Goal: Task Accomplishment & Management: Complete application form

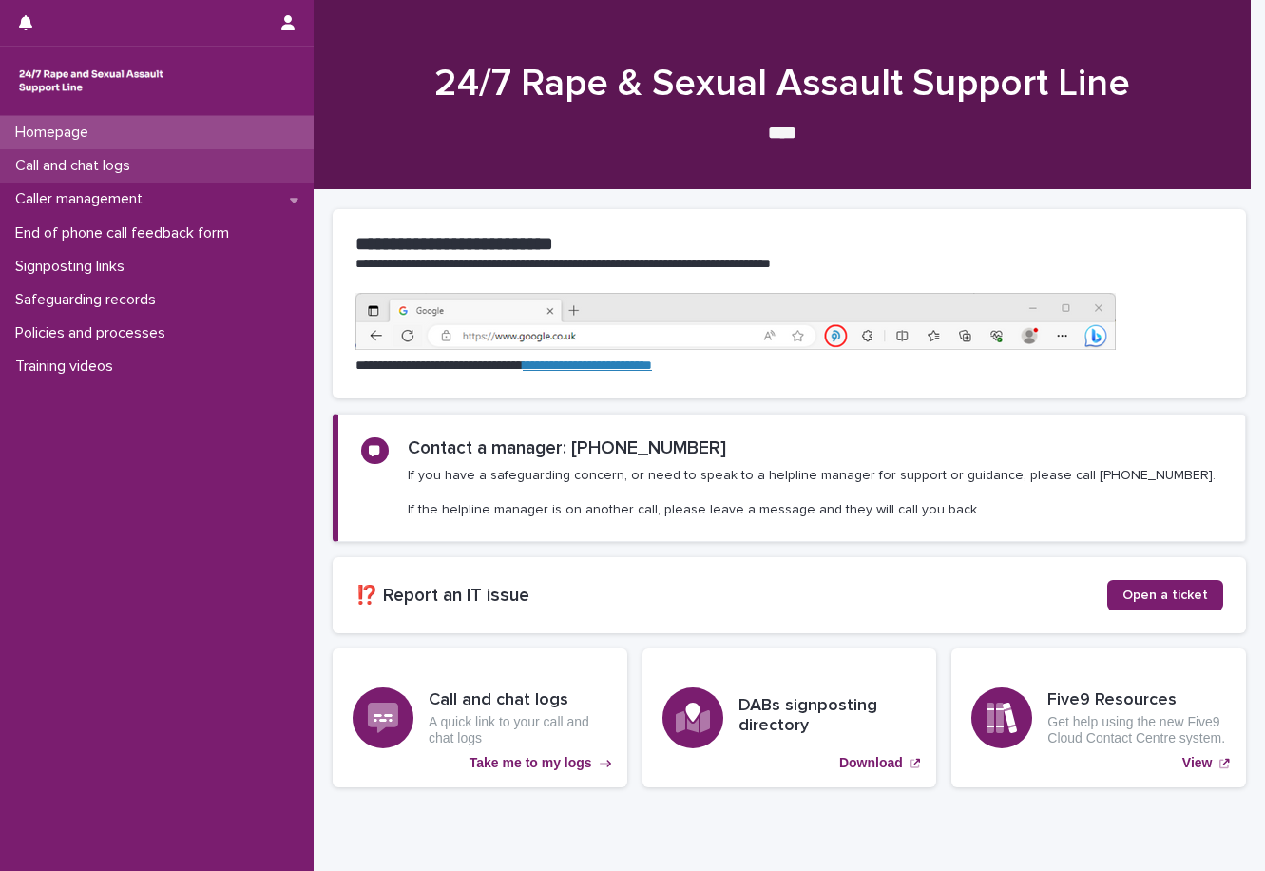
click at [164, 164] on div "Call and chat logs" at bounding box center [157, 165] width 314 height 33
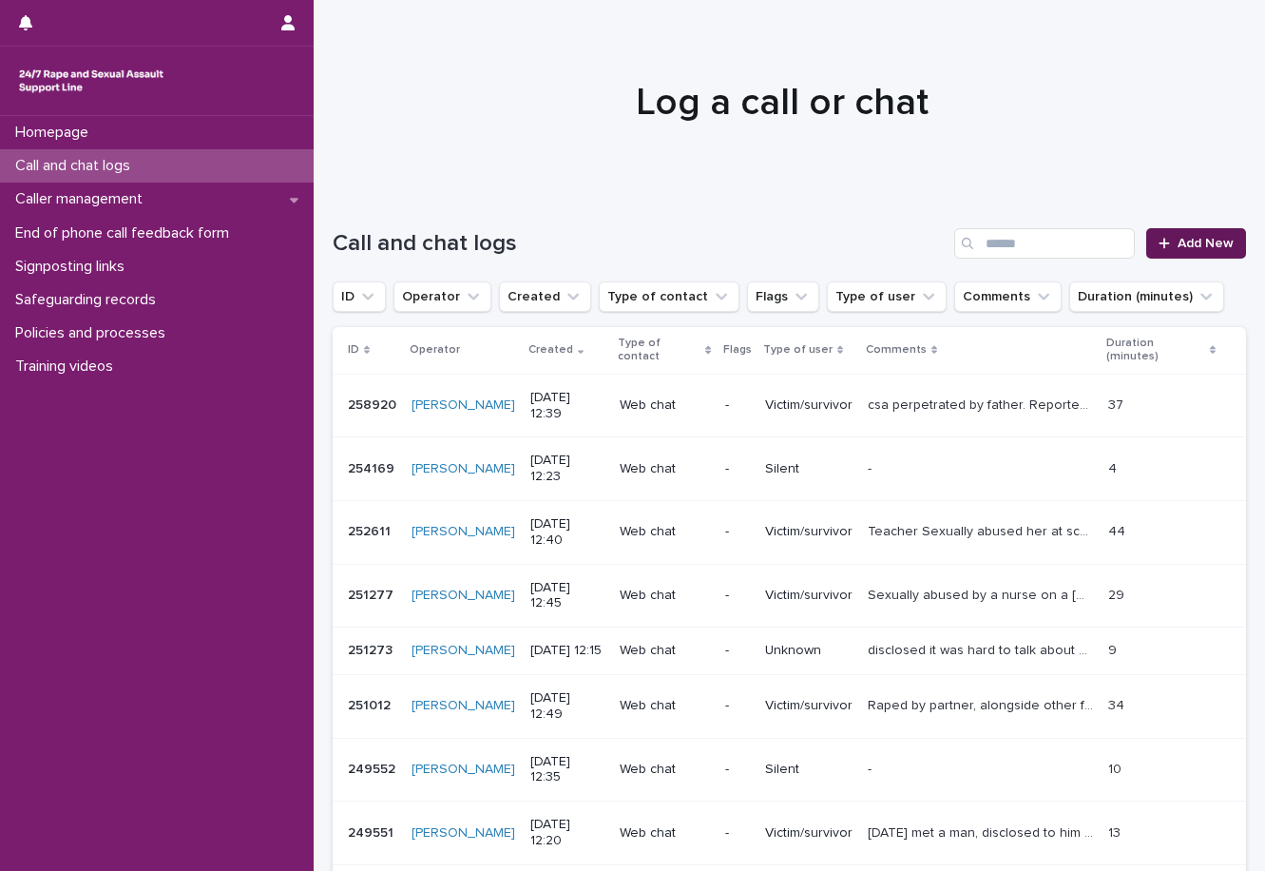
click at [1202, 242] on span "Add New" at bounding box center [1206, 243] width 56 height 13
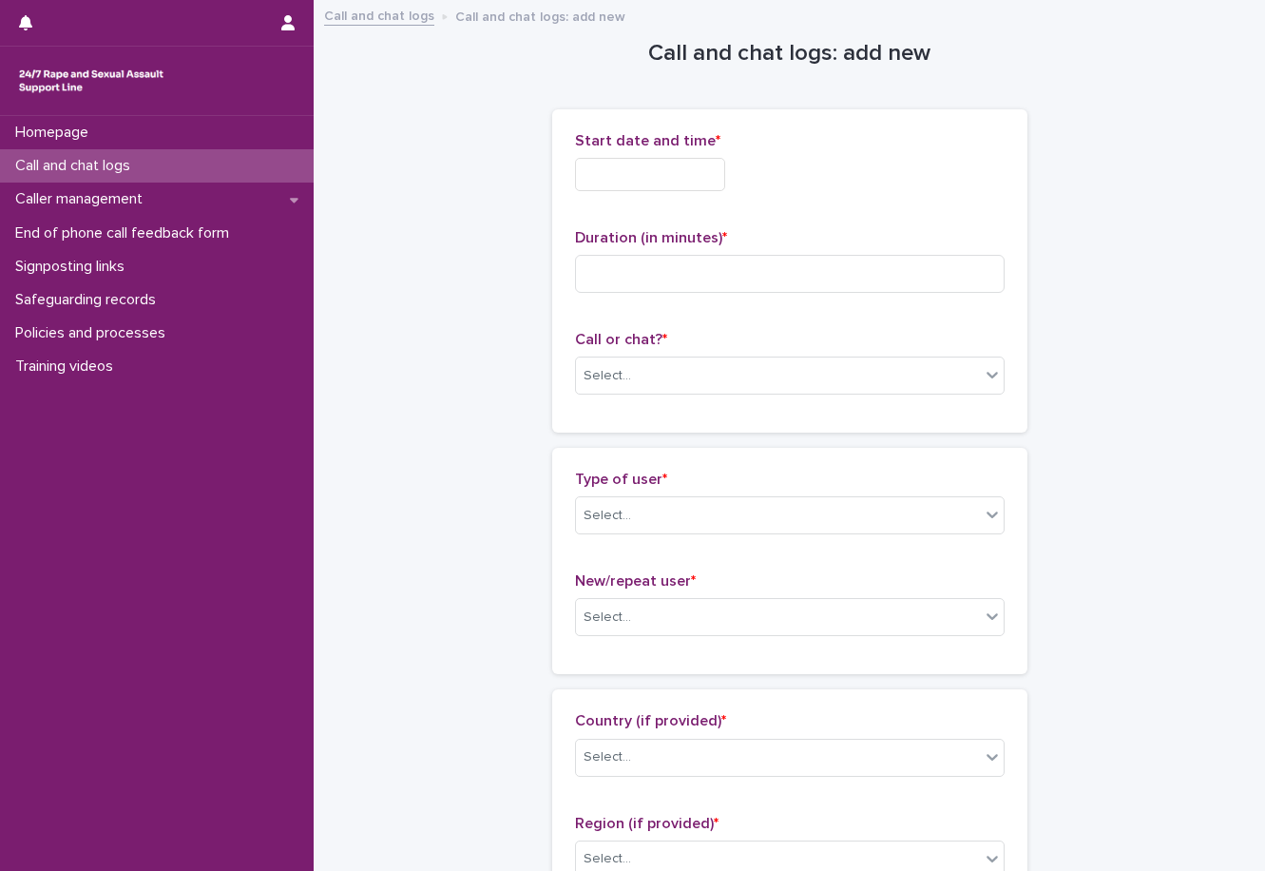
click at [648, 189] on input "text" at bounding box center [650, 174] width 150 height 33
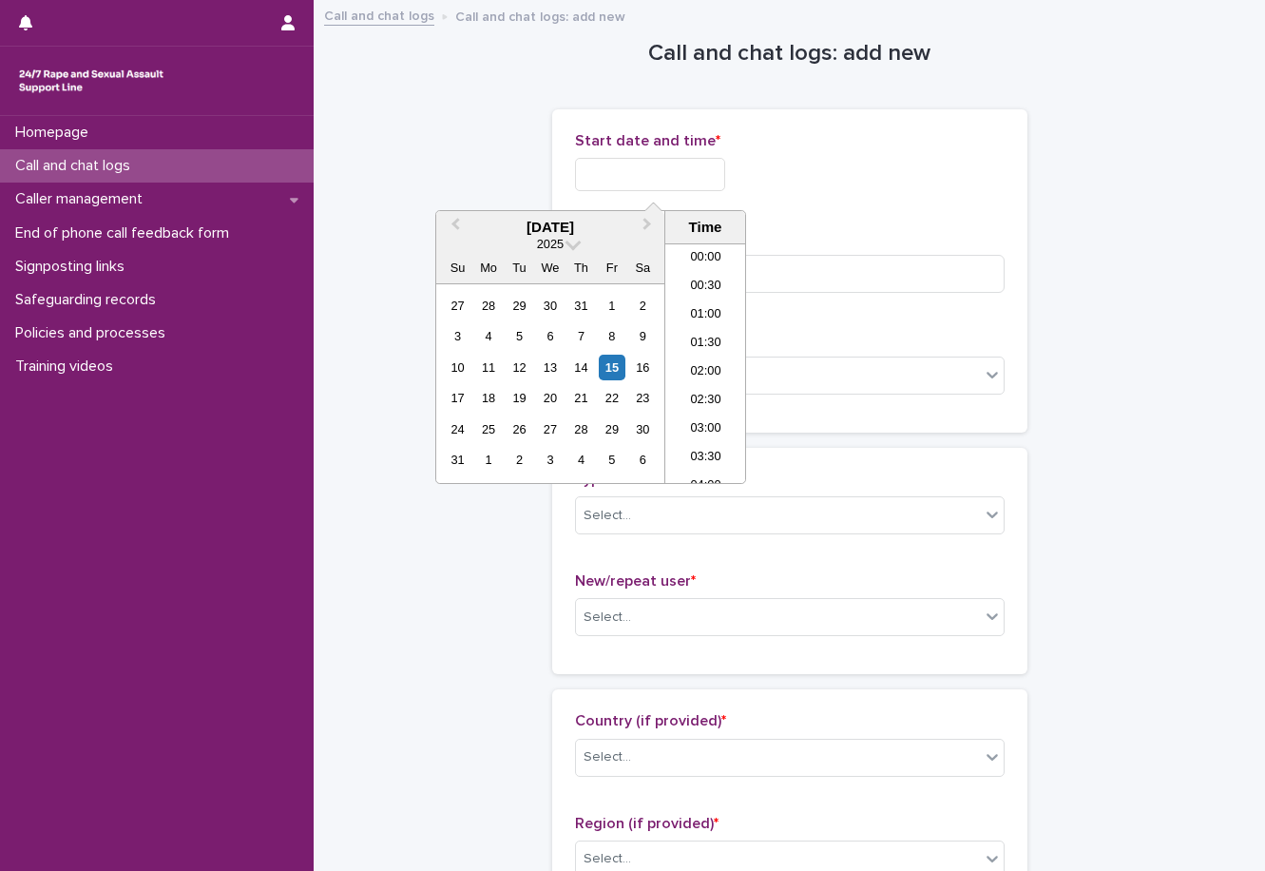
scroll to position [580, 0]
click at [704, 365] on li "12:00" at bounding box center [705, 363] width 81 height 29
click at [664, 172] on input "**********" at bounding box center [650, 174] width 150 height 33
click at [679, 170] on input "**********" at bounding box center [650, 174] width 150 height 33
drag, startPoint x: 680, startPoint y: 174, endPoint x: 657, endPoint y: 168, distance: 23.5
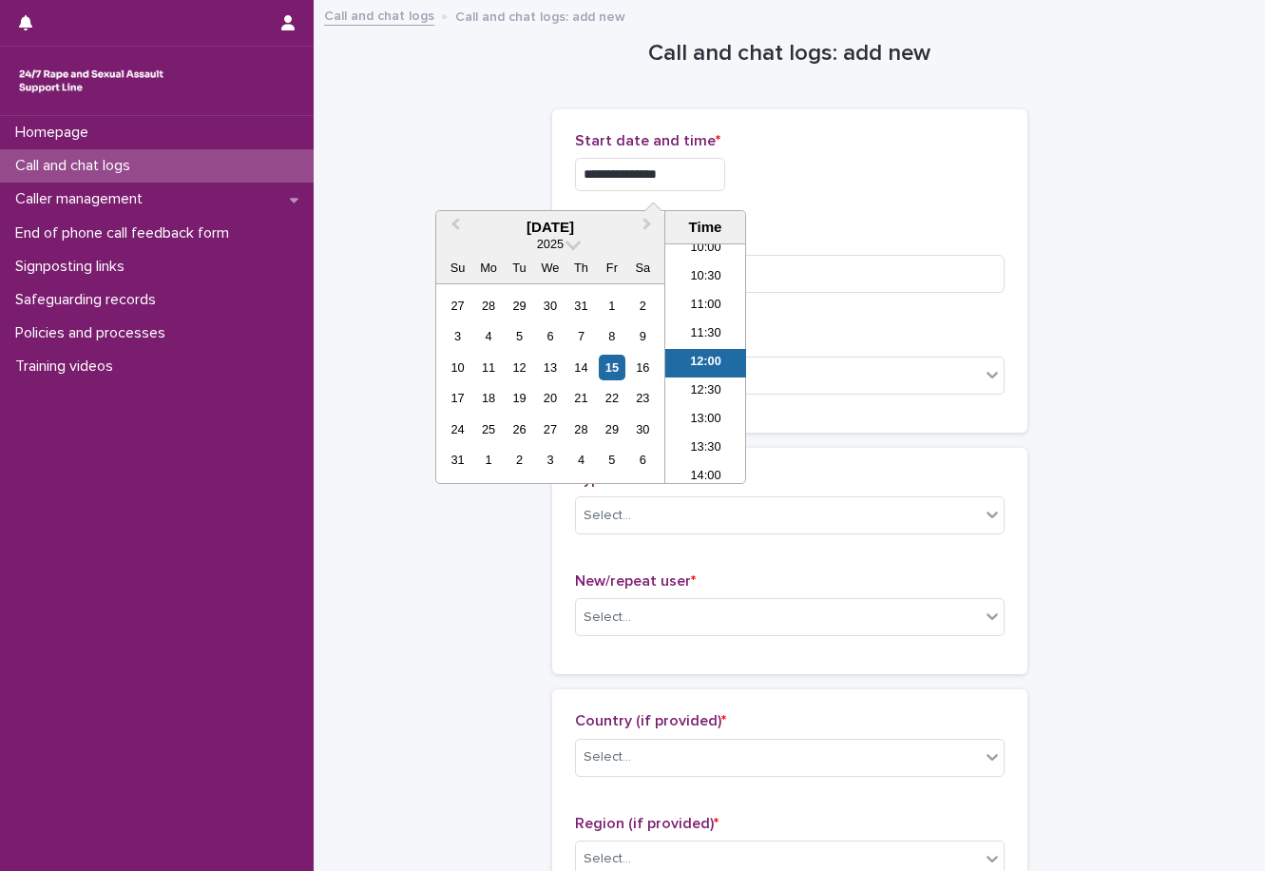
click at [657, 168] on input "**********" at bounding box center [650, 174] width 150 height 33
type input "**********"
click at [906, 232] on p "Duration (in minutes) *" at bounding box center [790, 238] width 430 height 18
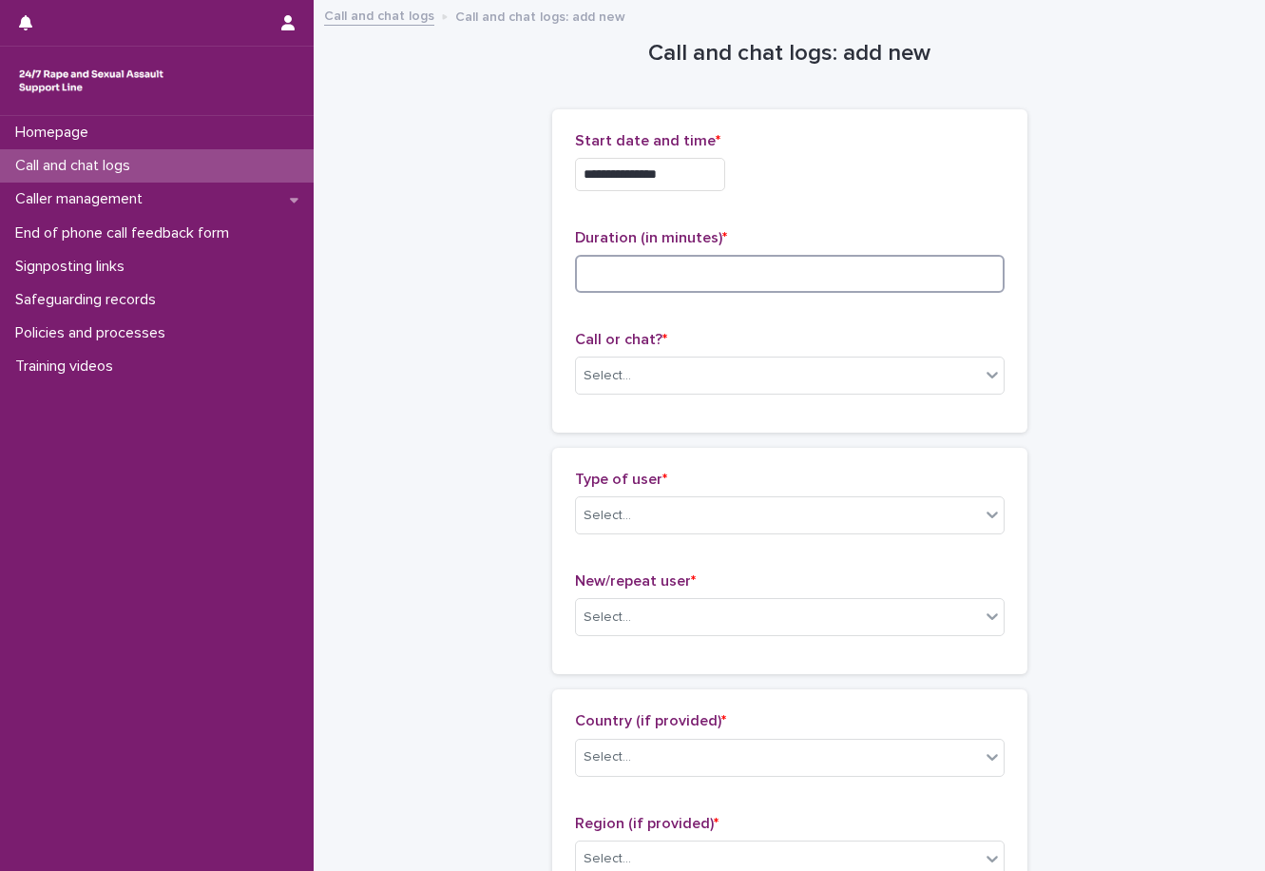
click at [668, 280] on input at bounding box center [790, 274] width 430 height 38
type input "**"
click at [635, 360] on div "Select..." at bounding box center [778, 375] width 404 height 31
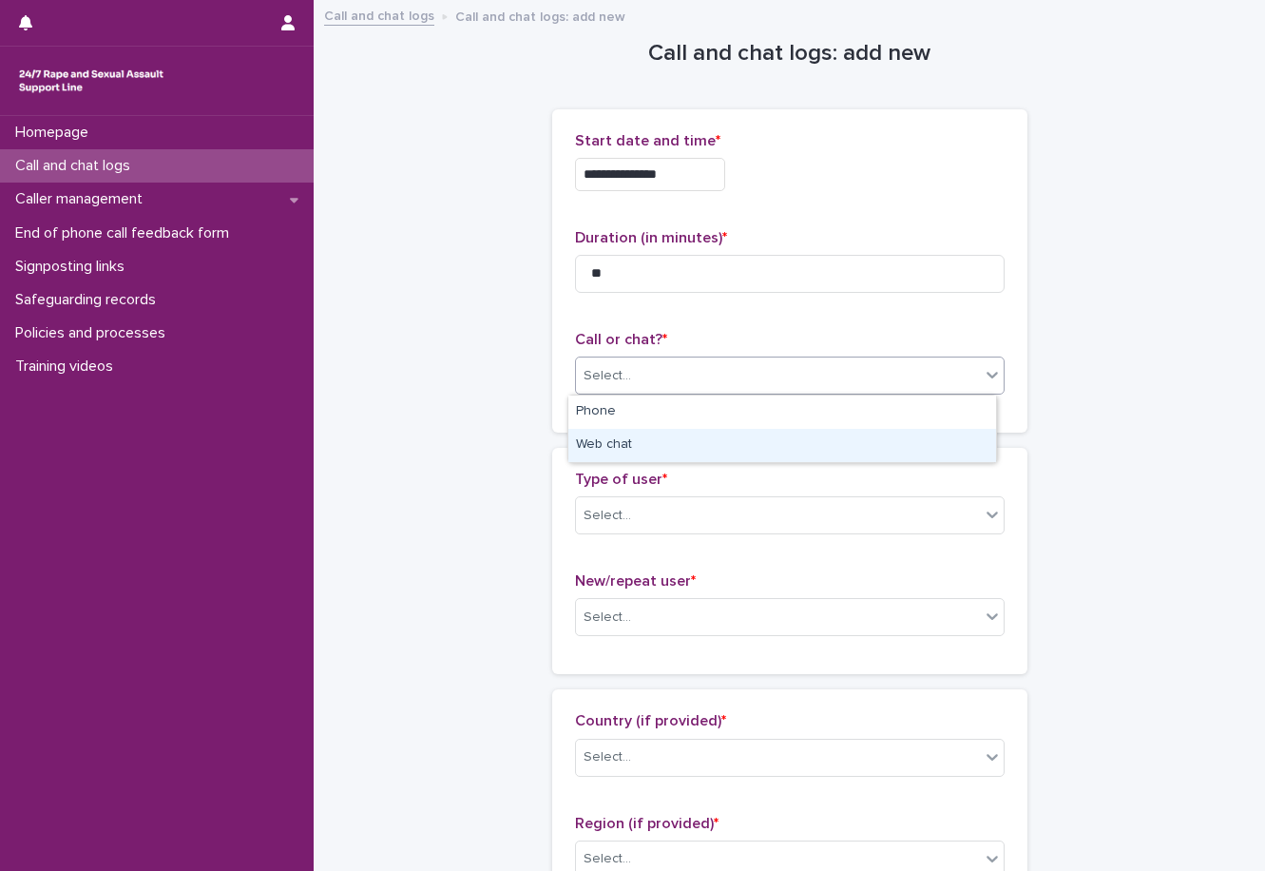
click at [620, 437] on div "Web chat" at bounding box center [783, 445] width 428 height 33
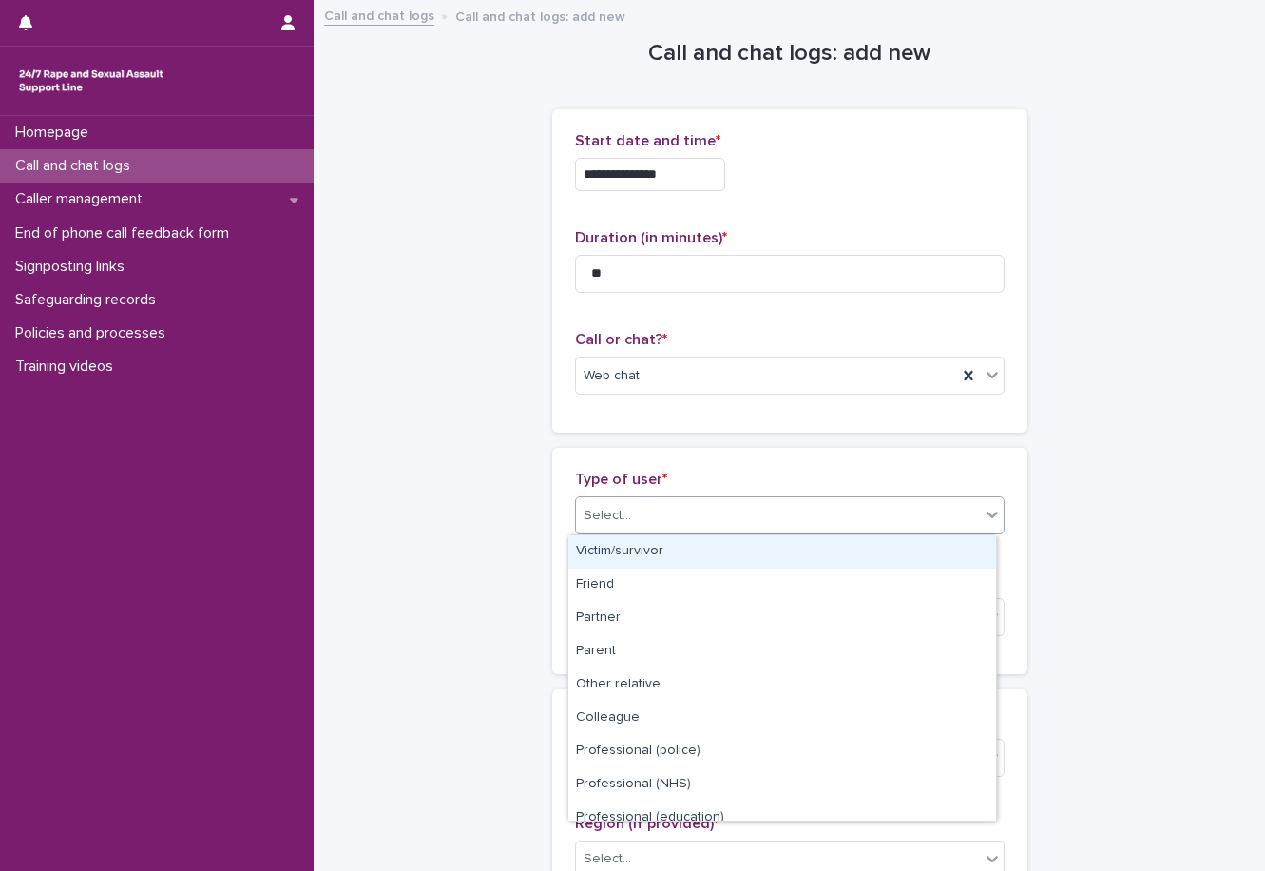
click at [633, 511] on div "Select..." at bounding box center [778, 515] width 404 height 31
click at [633, 558] on div "Victim/survivor" at bounding box center [783, 551] width 428 height 33
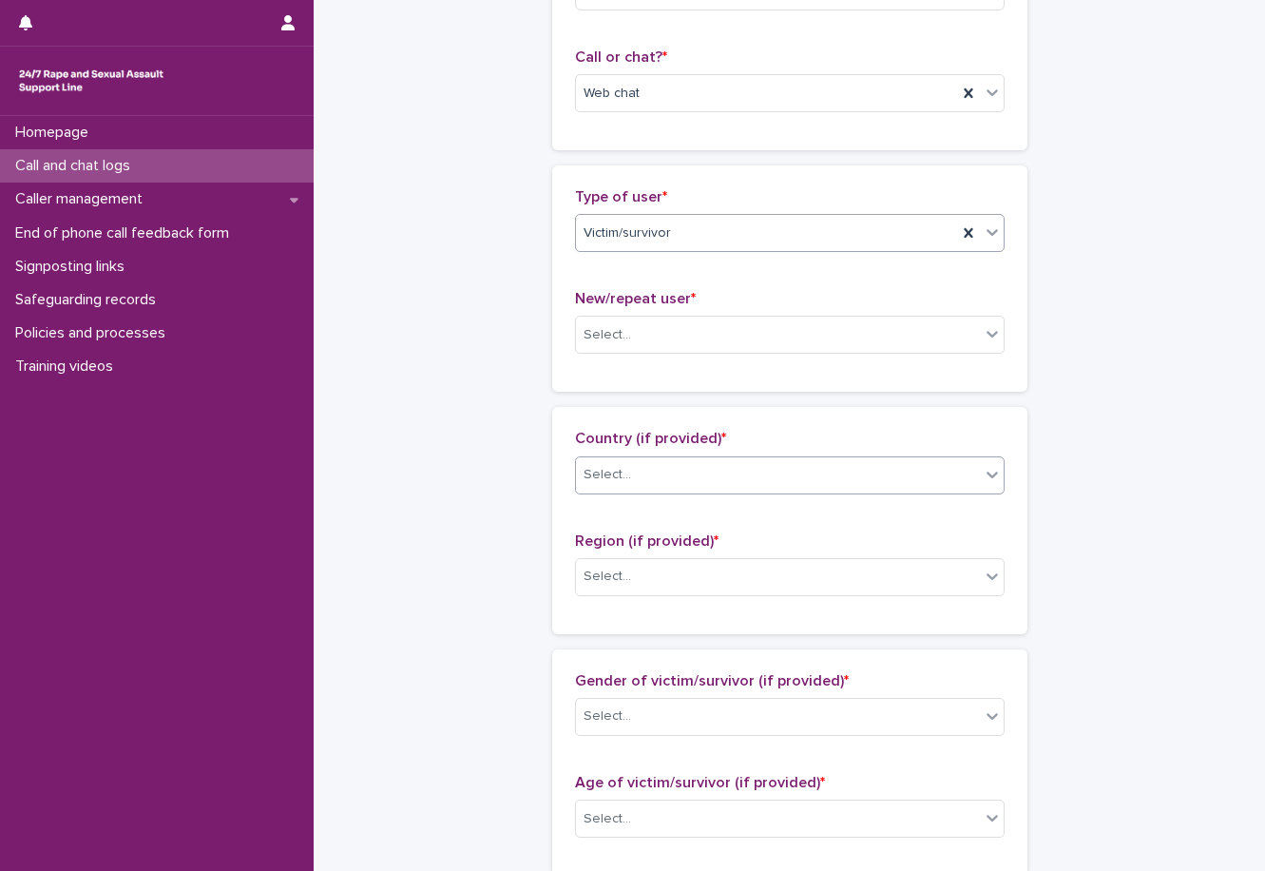
scroll to position [285, 0]
click at [656, 319] on div "Select..." at bounding box center [778, 332] width 404 height 31
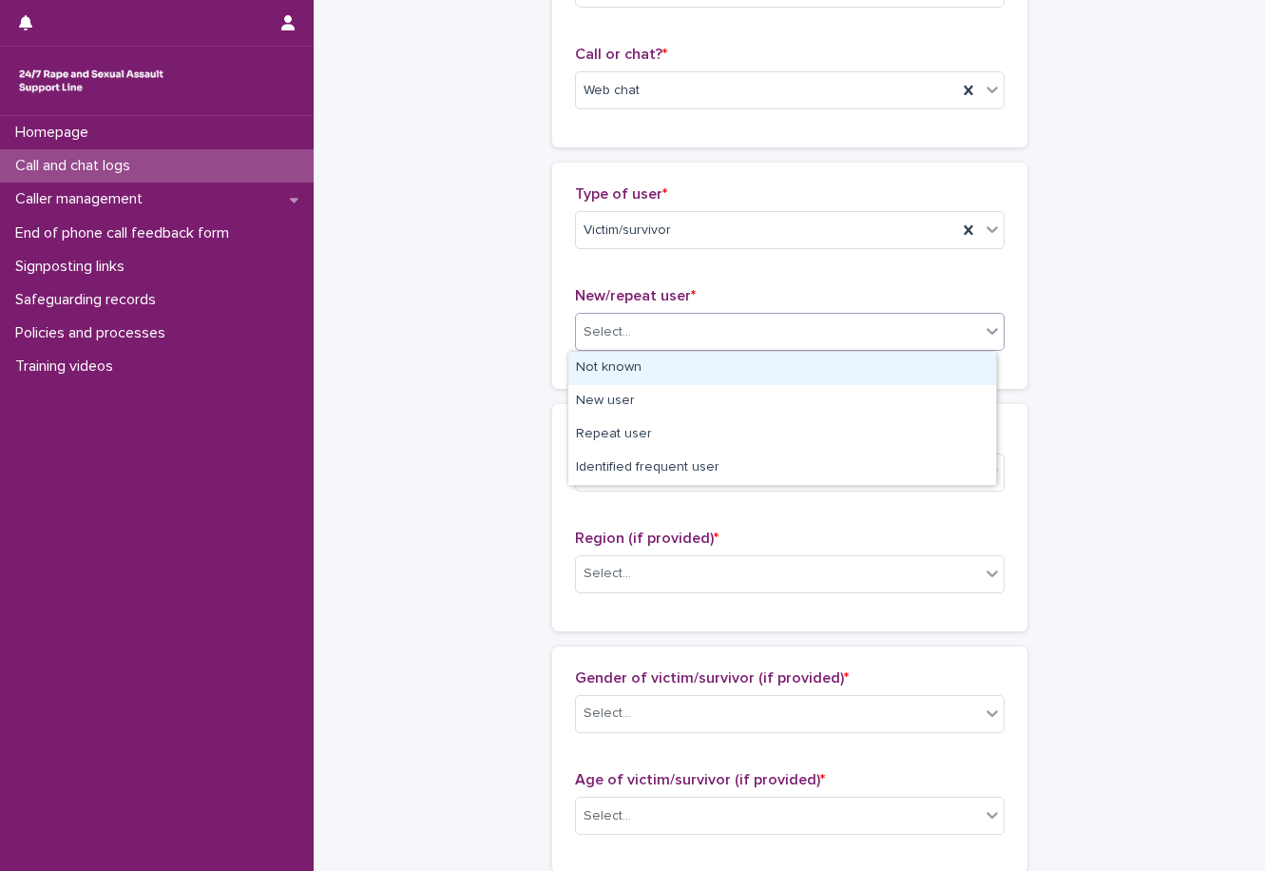
click at [653, 376] on div "Not known" at bounding box center [783, 368] width 428 height 33
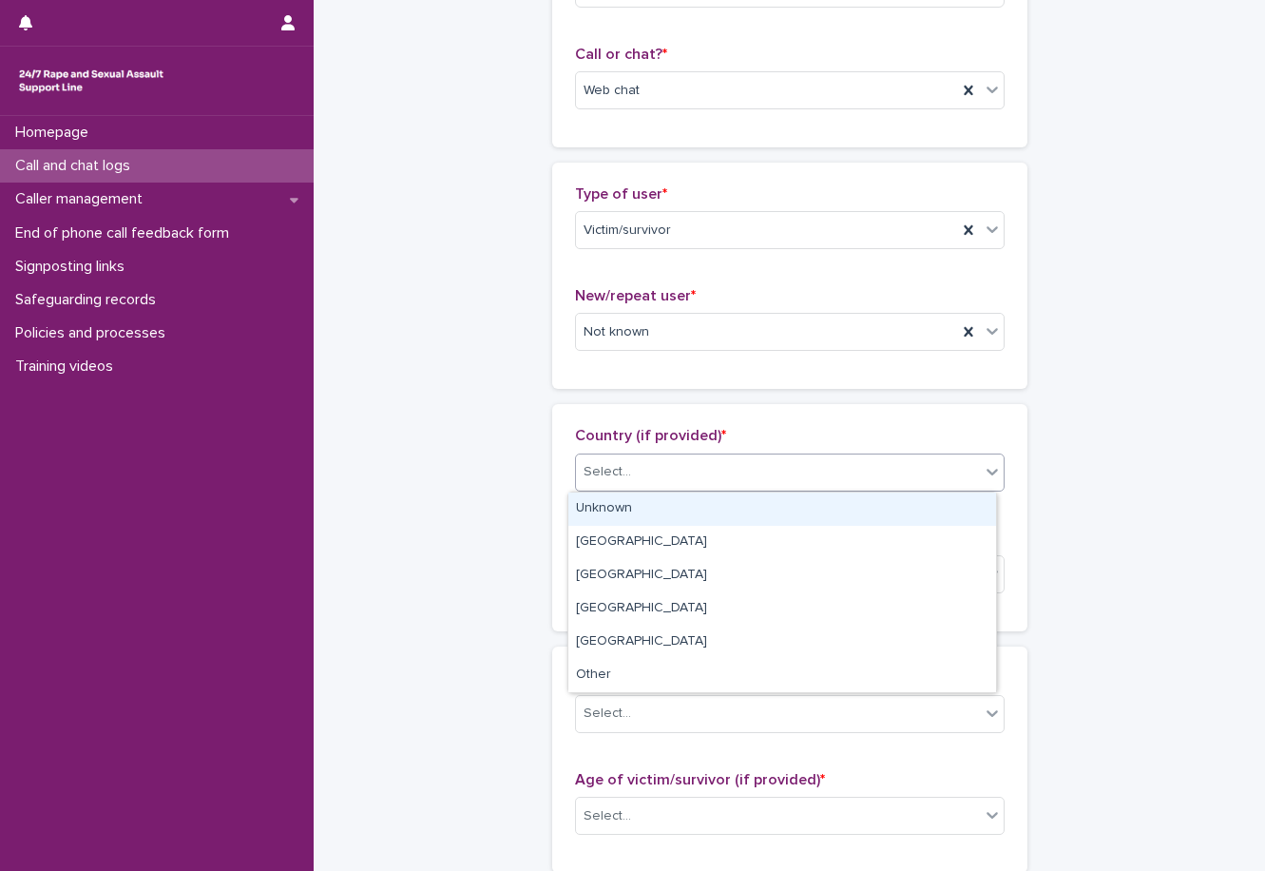
click at [663, 457] on div "Select..." at bounding box center [778, 471] width 404 height 31
click at [651, 519] on div "Unknown" at bounding box center [783, 508] width 428 height 33
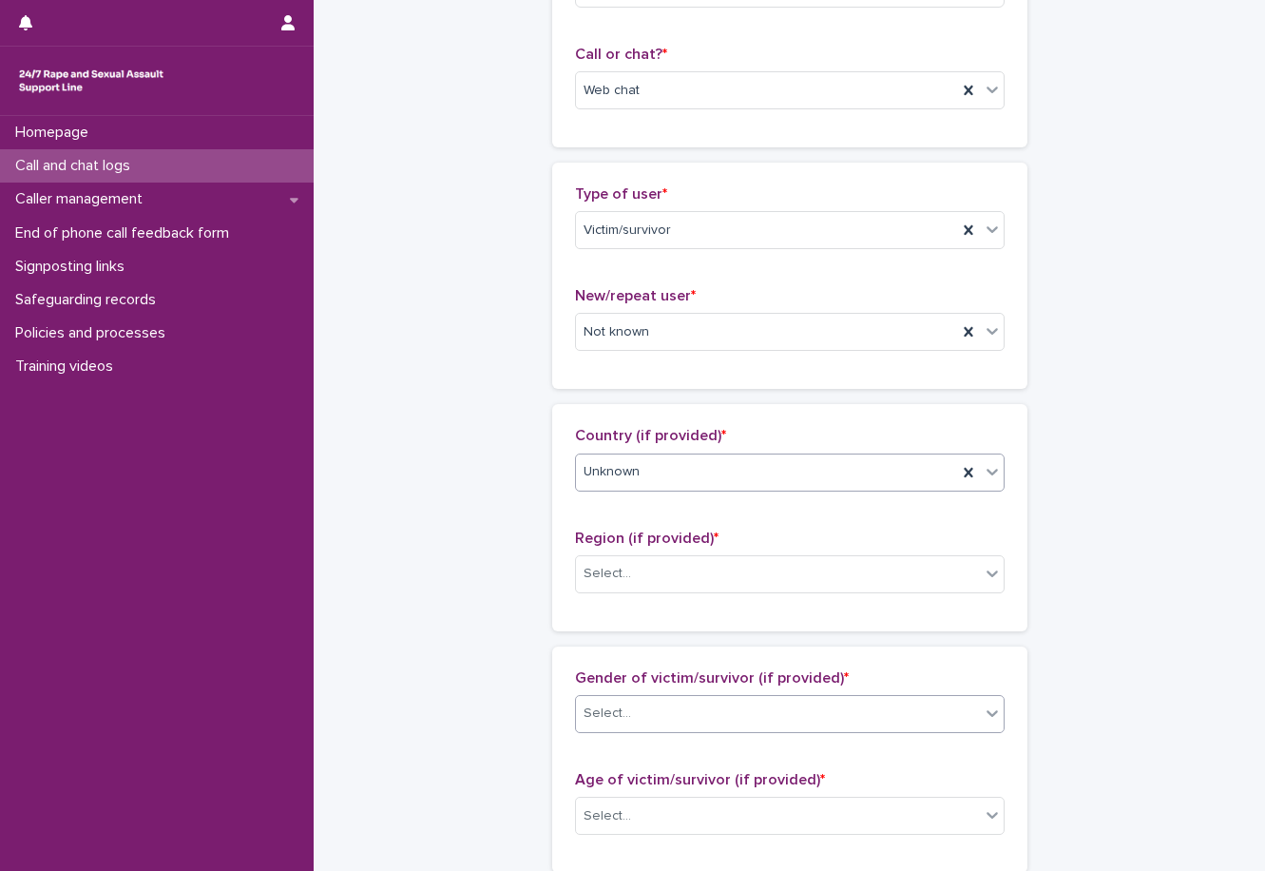
scroll to position [570, 0]
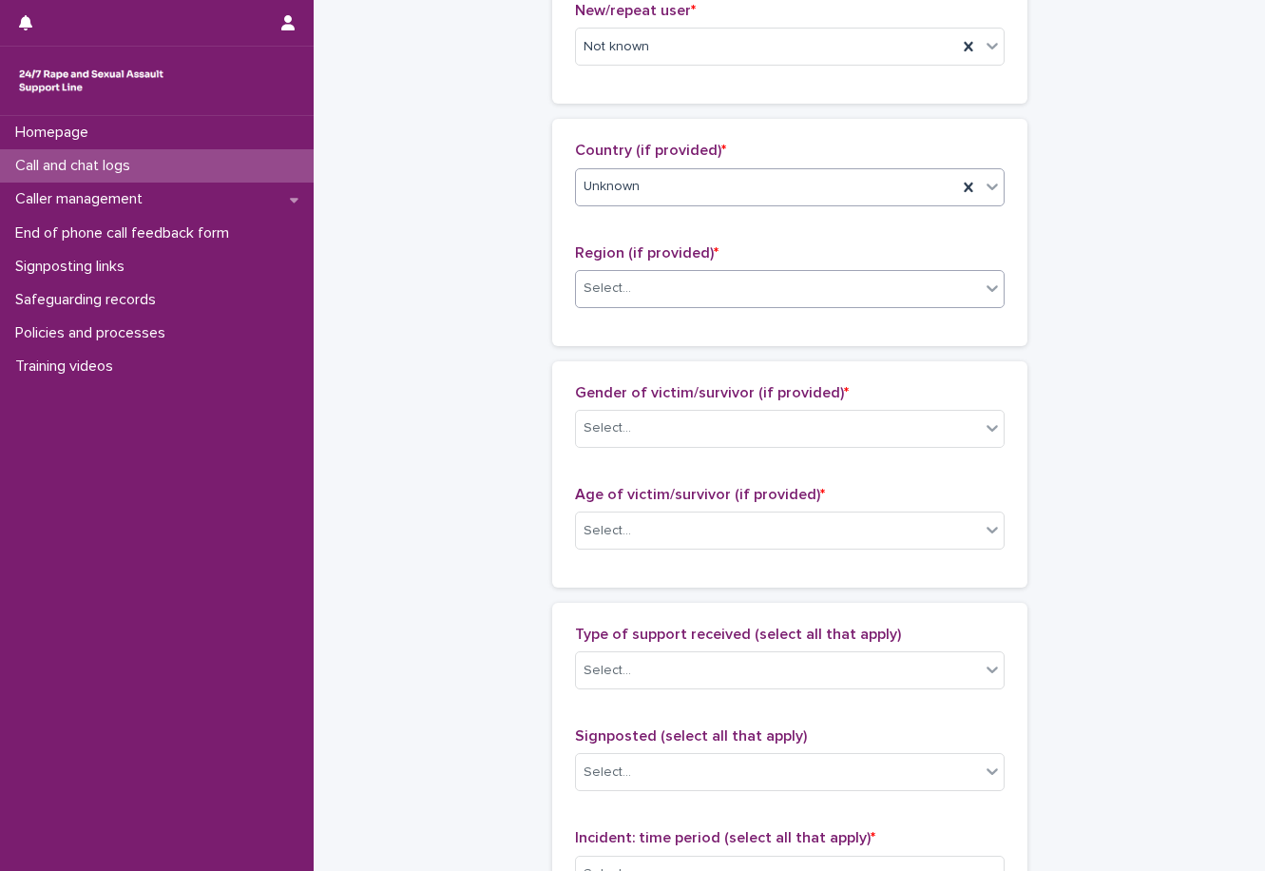
click at [646, 290] on div "Select..." at bounding box center [778, 288] width 404 height 31
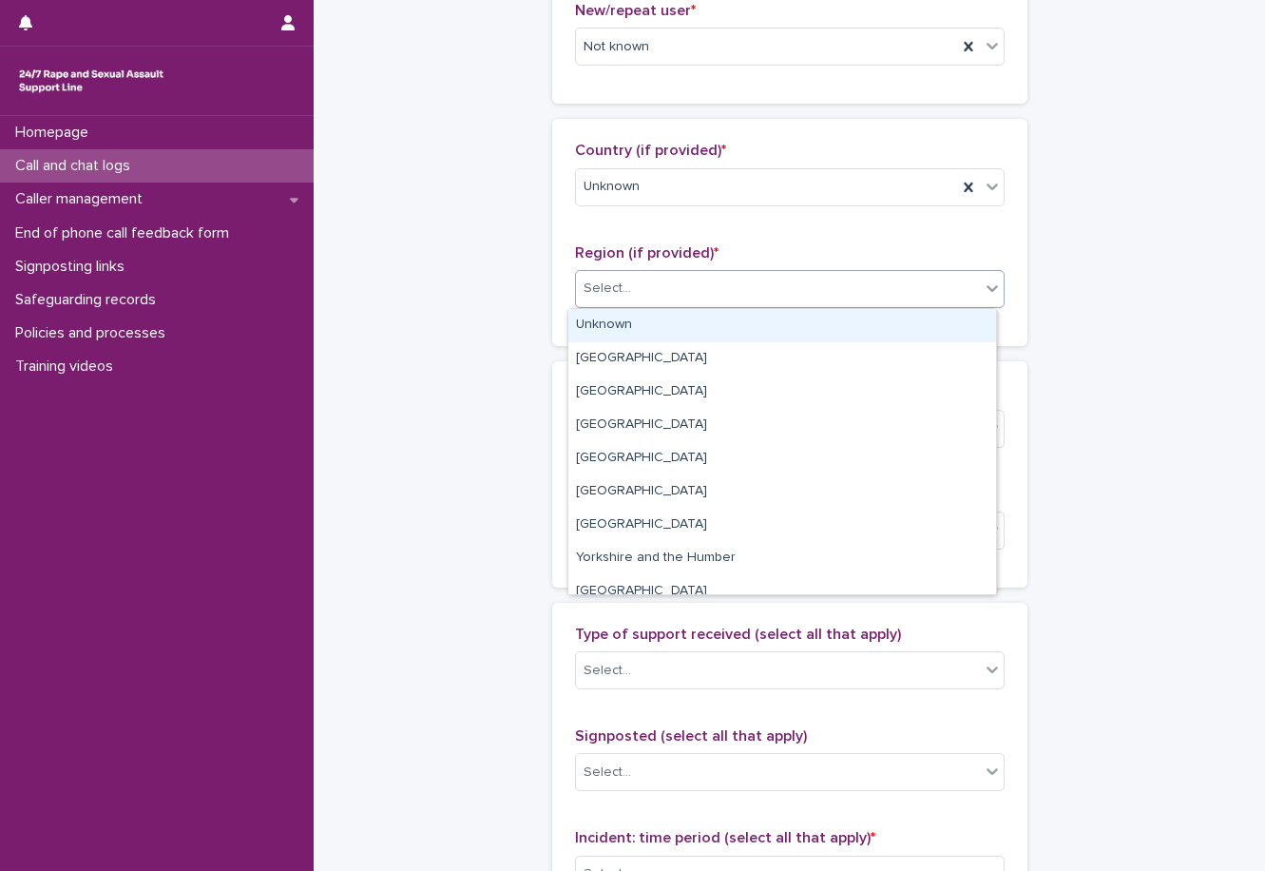
click at [650, 324] on div "Unknown" at bounding box center [783, 325] width 428 height 33
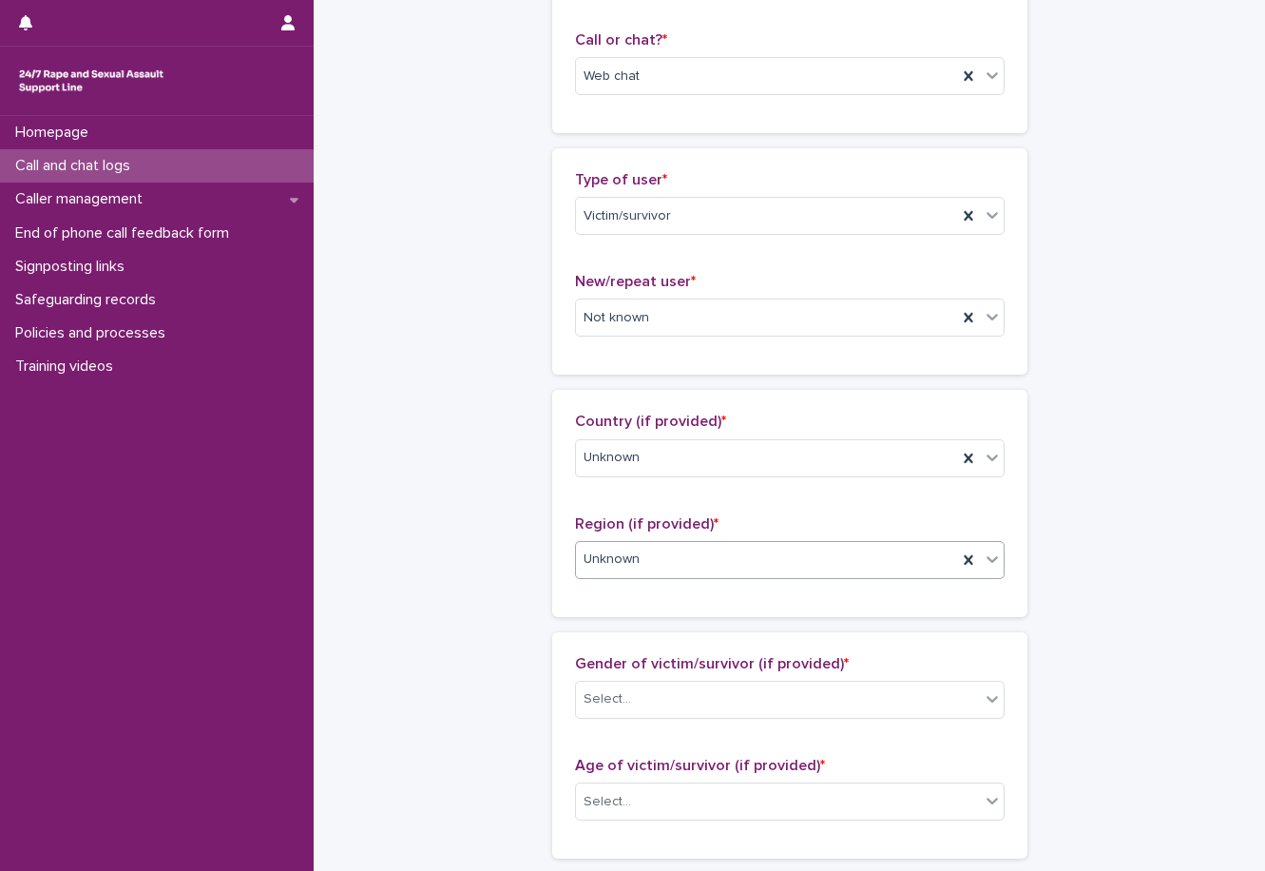
scroll to position [285, 0]
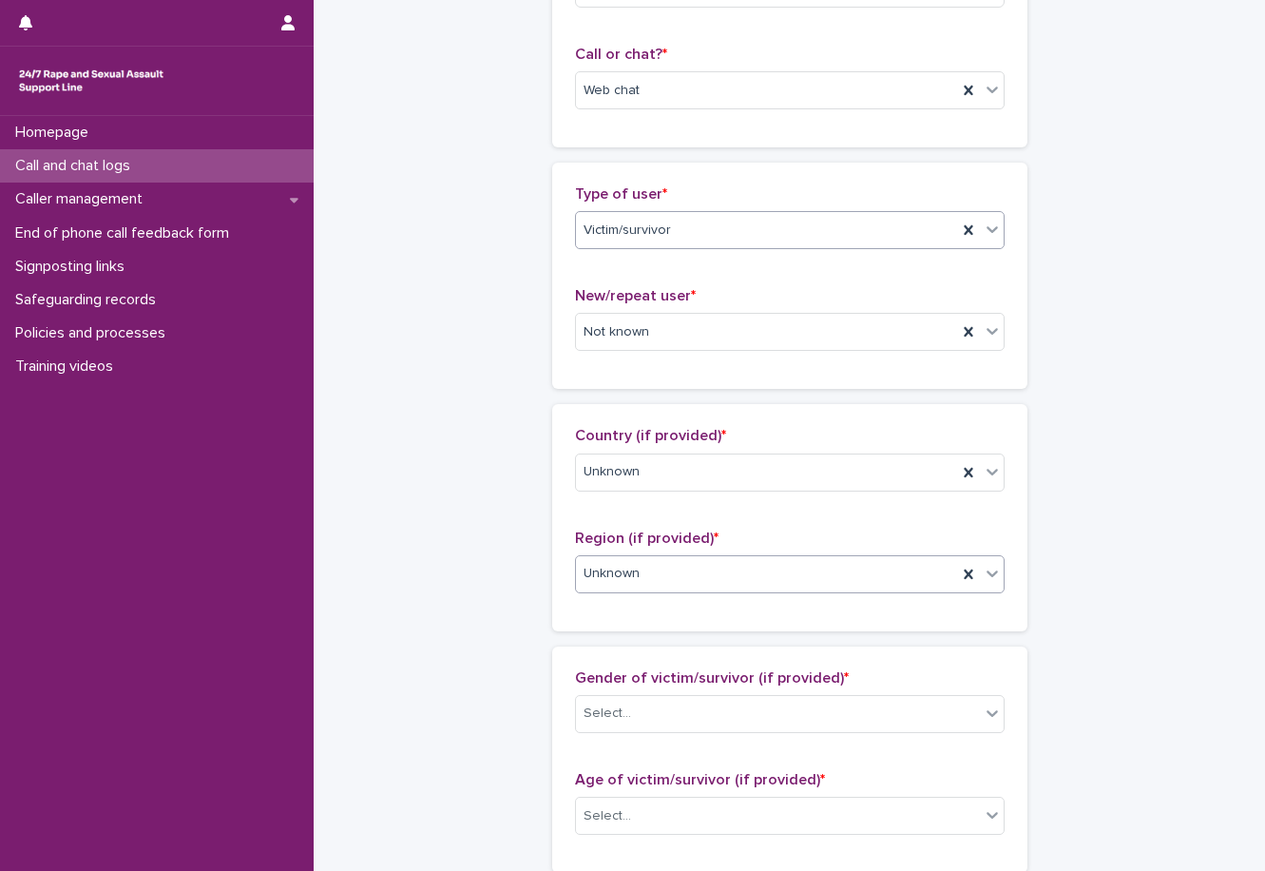
click at [675, 226] on div "Victim/survivor" at bounding box center [766, 230] width 381 height 31
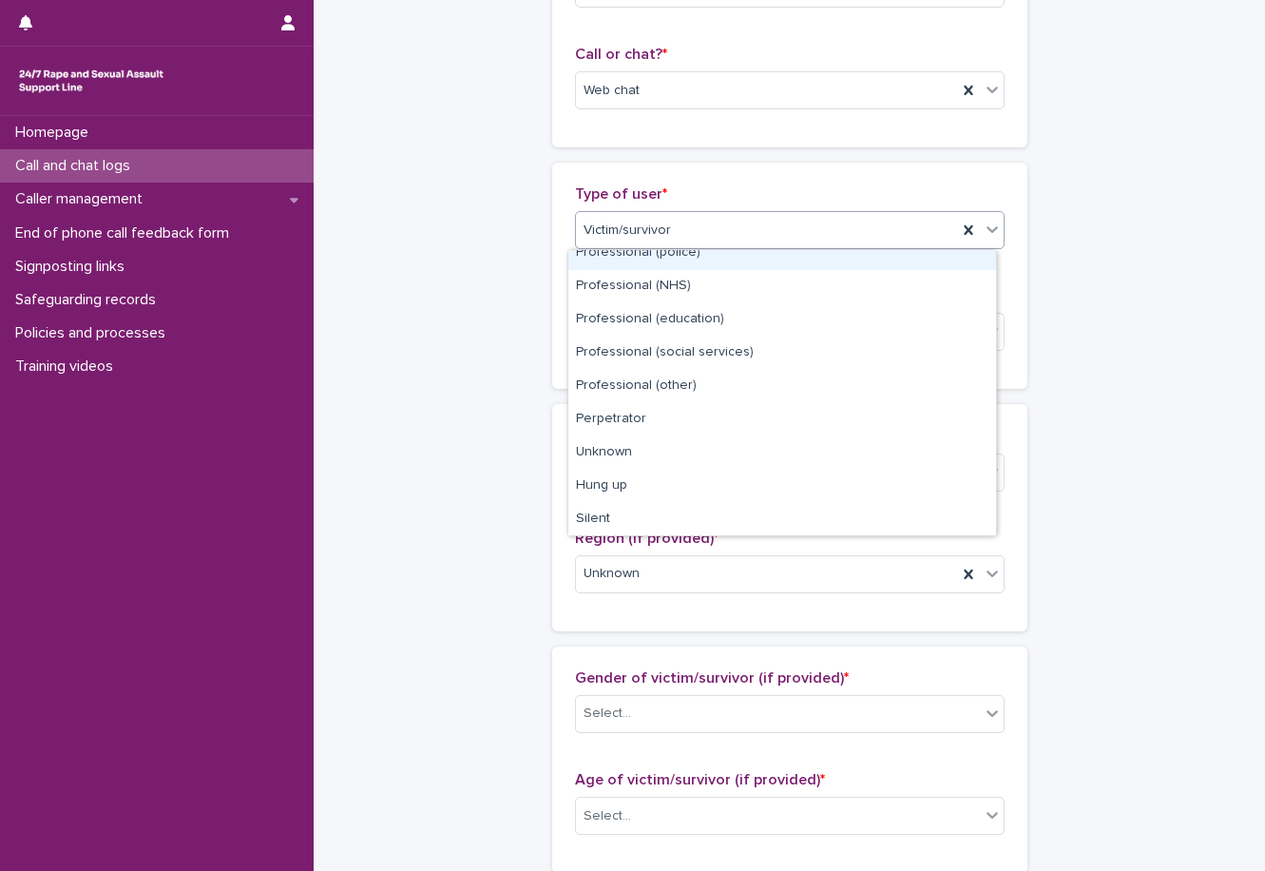
scroll to position [214, 0]
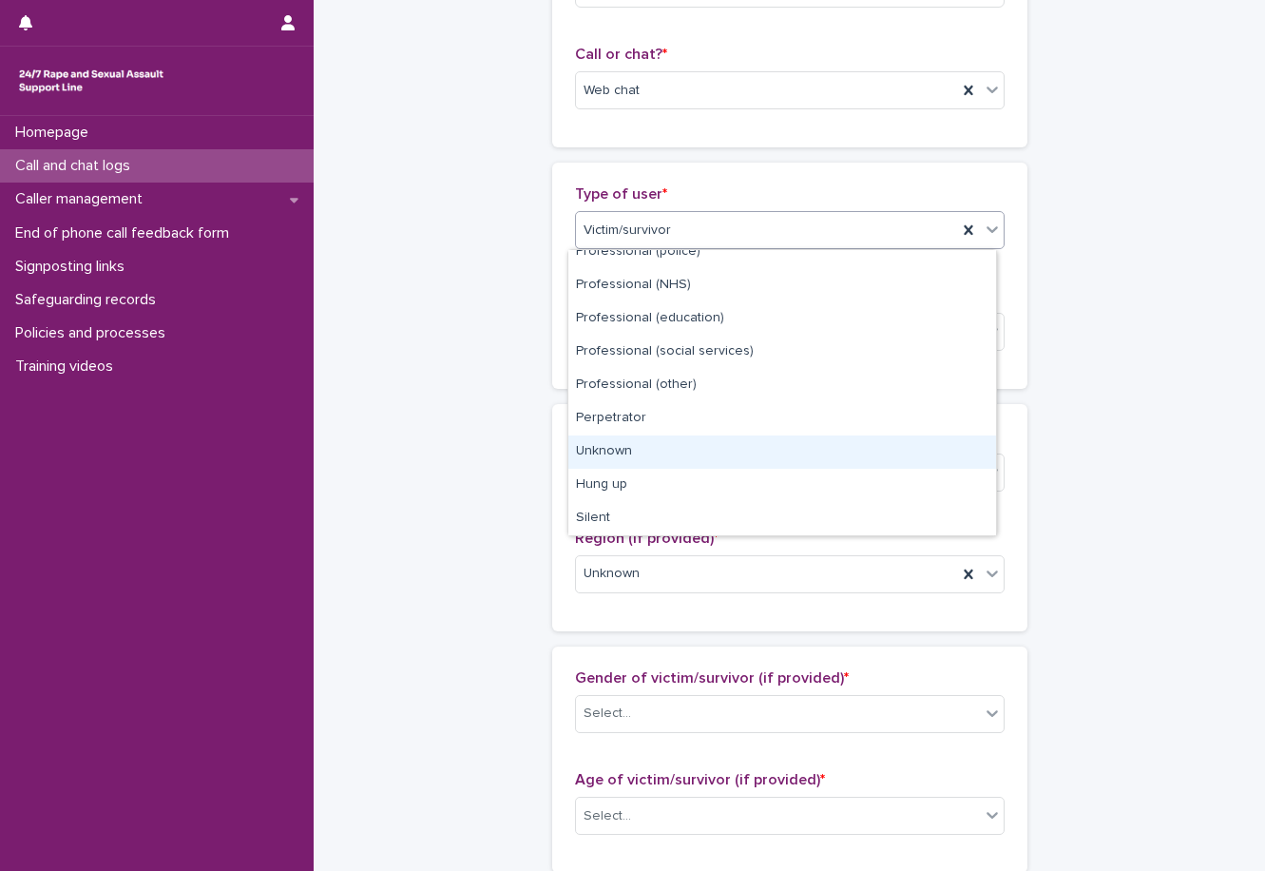
click at [627, 453] on div "Unknown" at bounding box center [783, 451] width 428 height 33
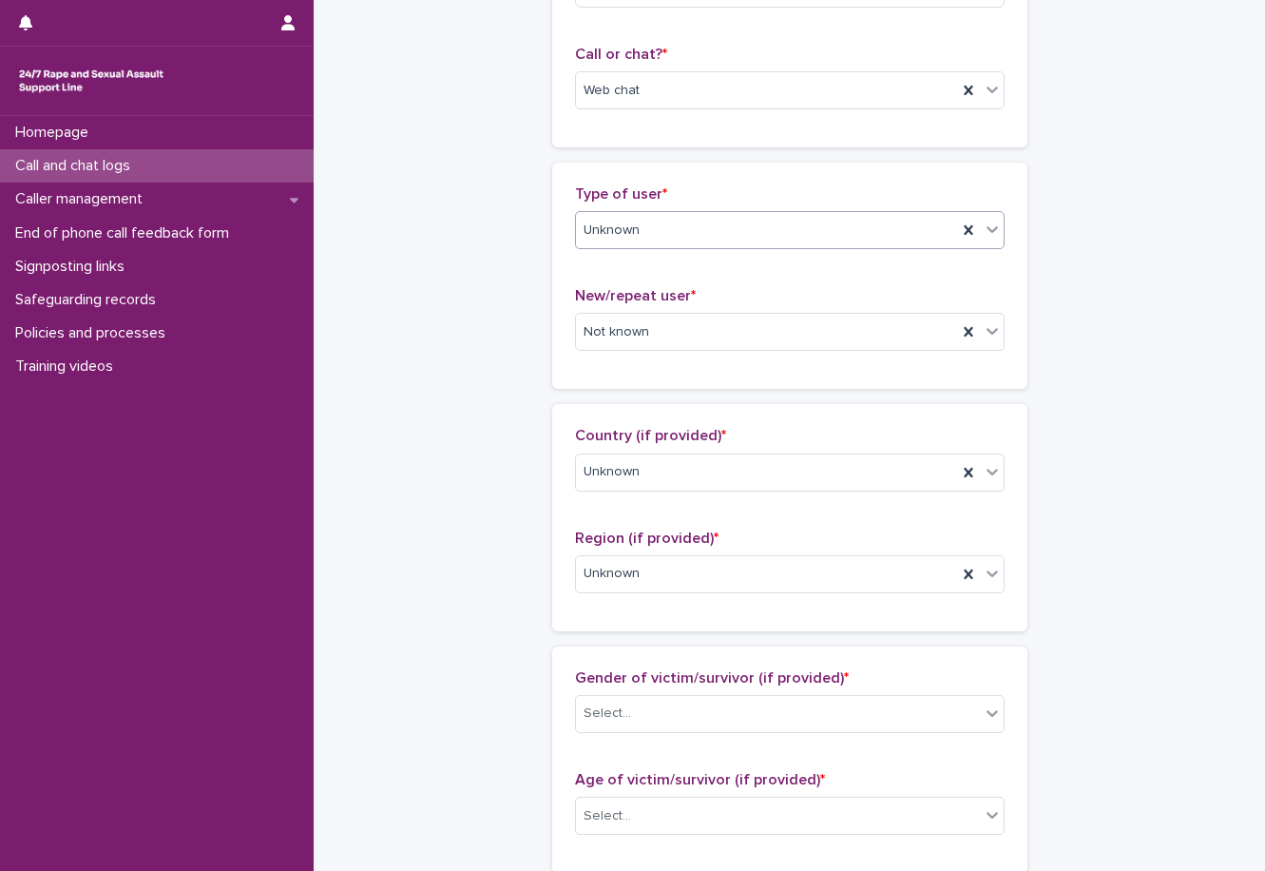
scroll to position [475, 0]
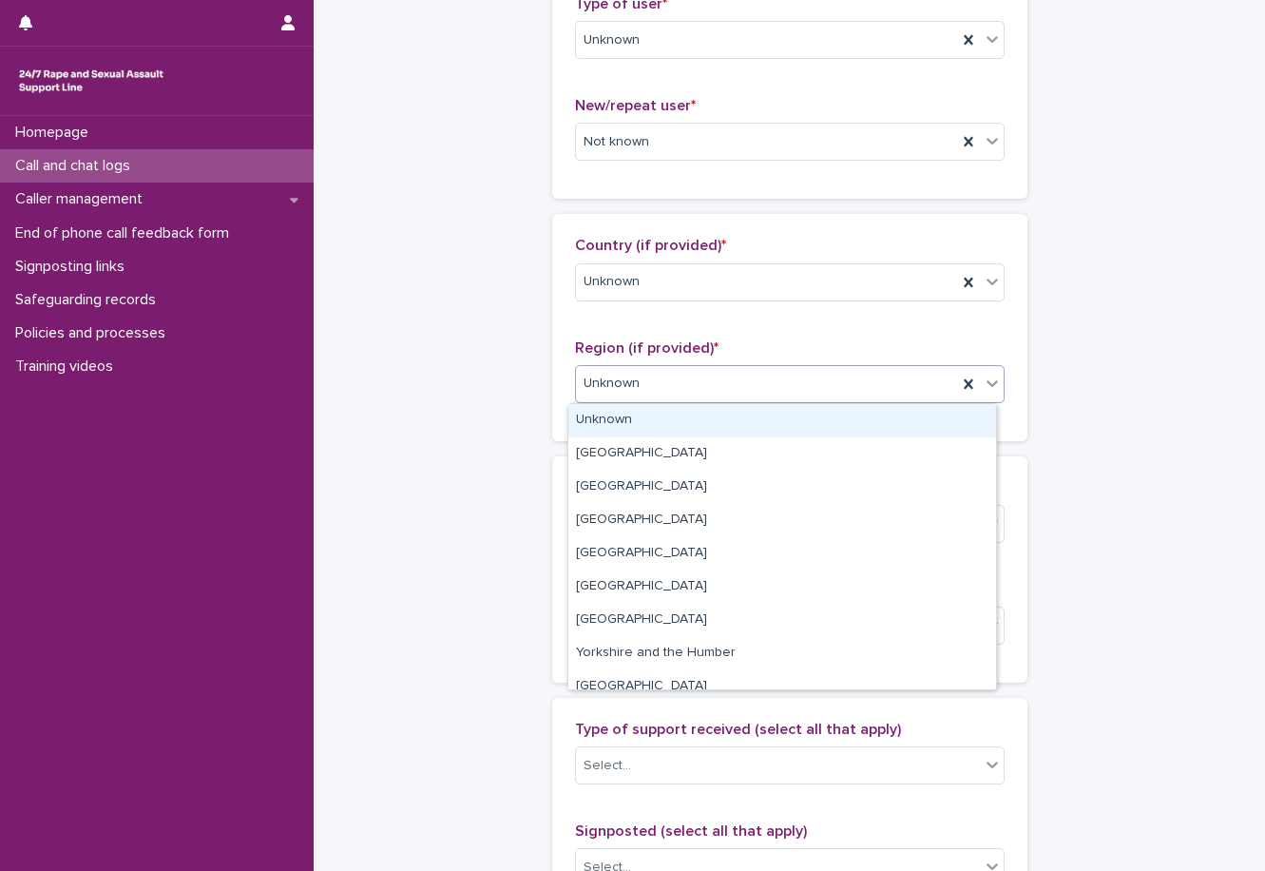
click at [502, 404] on div "**********" at bounding box center [790, 556] width 914 height 2058
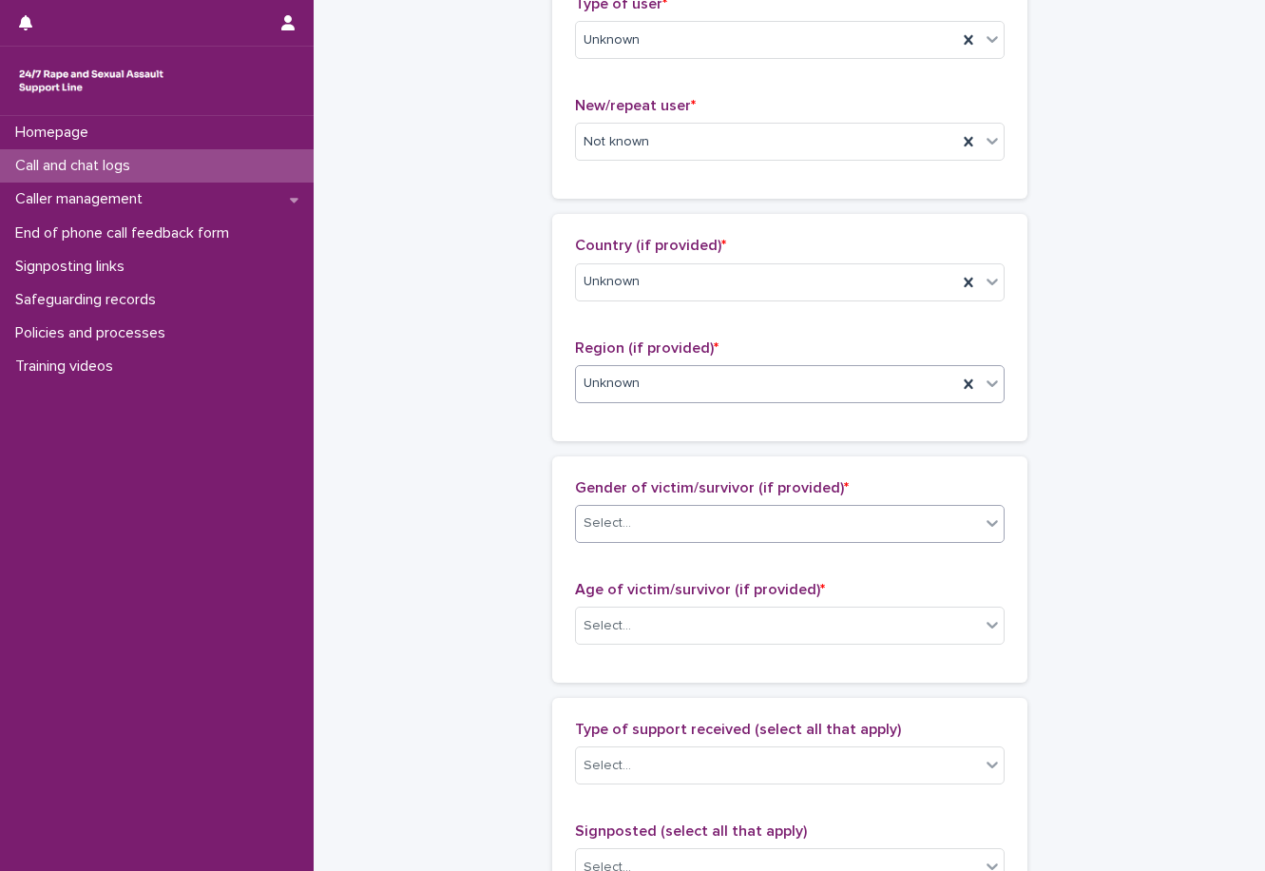
click at [620, 507] on div "Select..." at bounding box center [790, 524] width 430 height 38
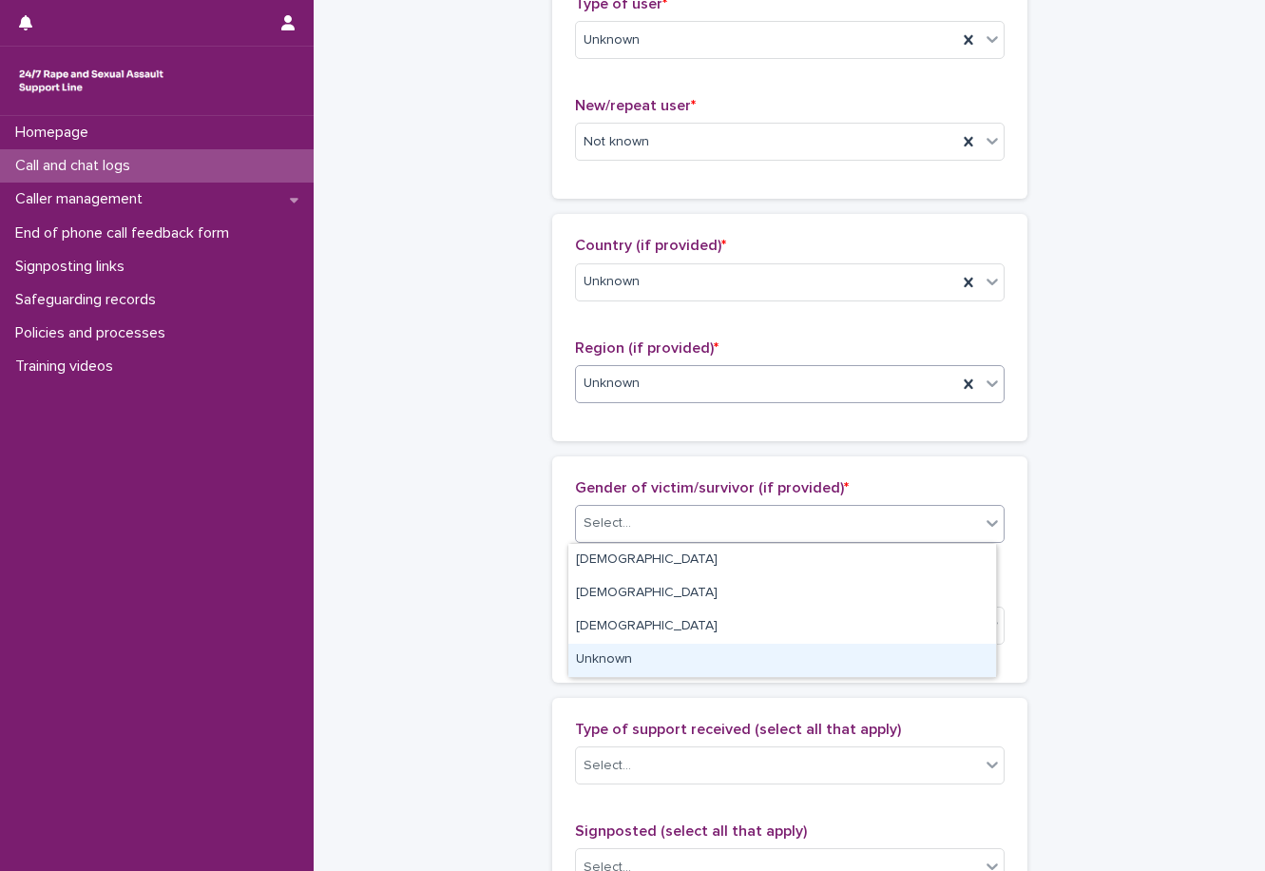
click at [608, 648] on div "Unknown" at bounding box center [783, 660] width 428 height 33
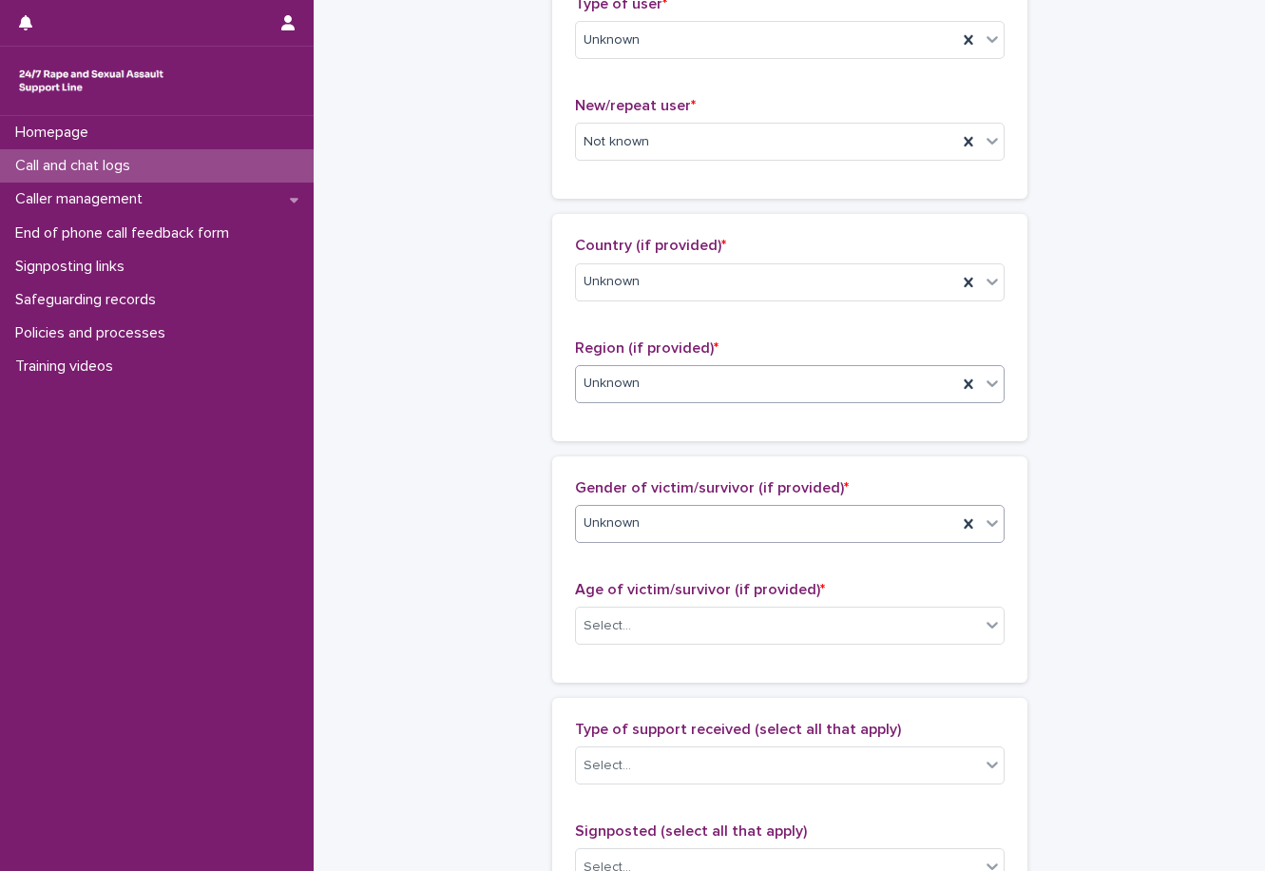
scroll to position [665, 0]
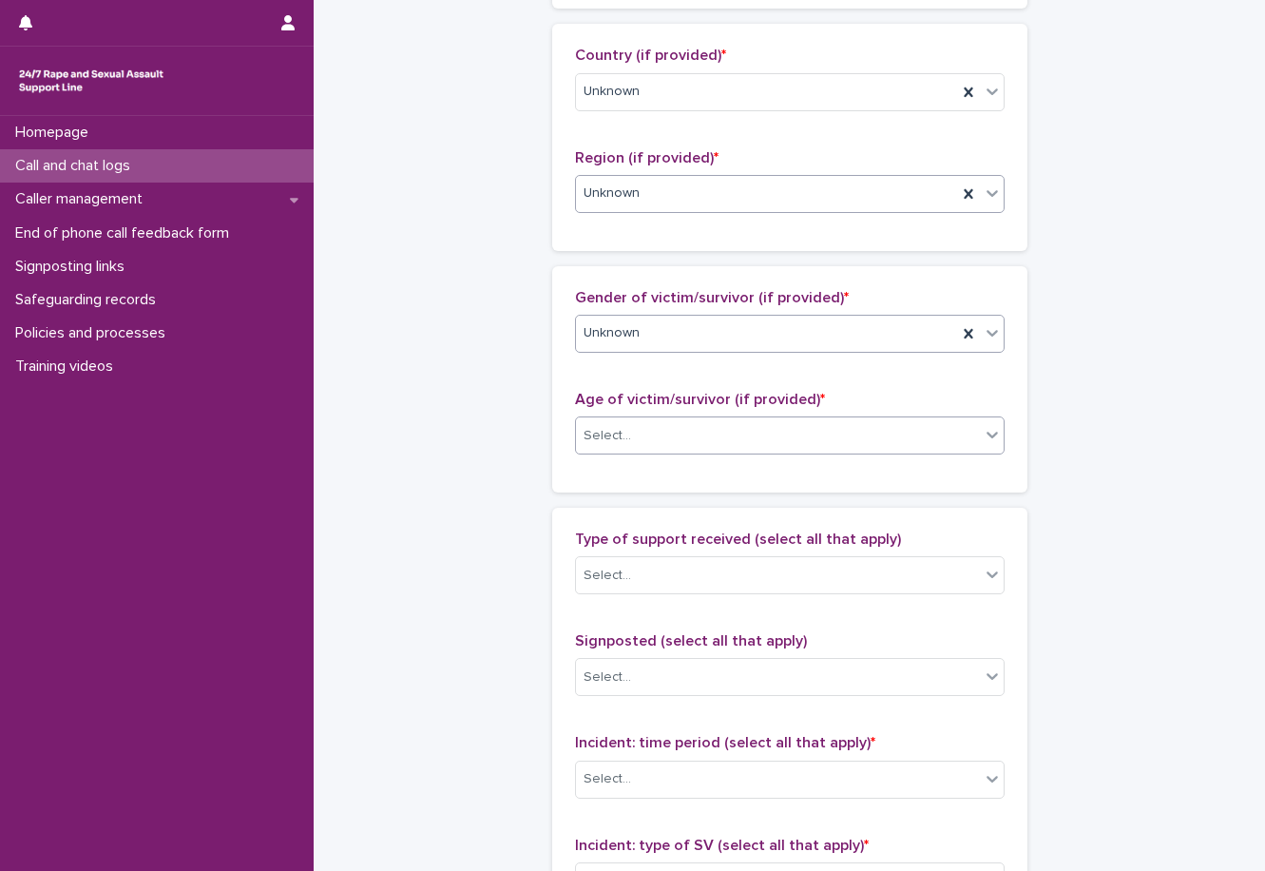
click at [630, 433] on div "Select..." at bounding box center [778, 435] width 404 height 31
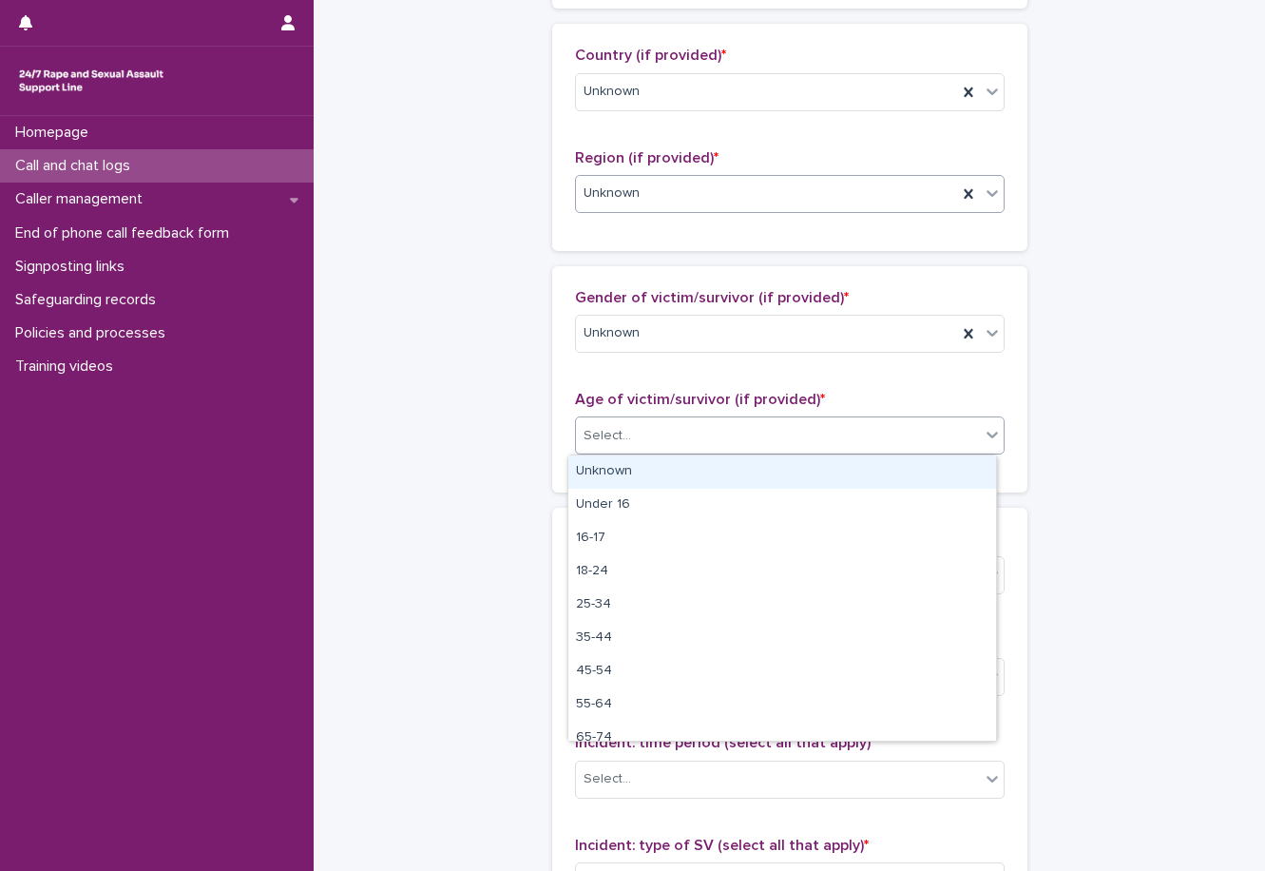
click at [636, 468] on div "Unknown" at bounding box center [783, 471] width 428 height 33
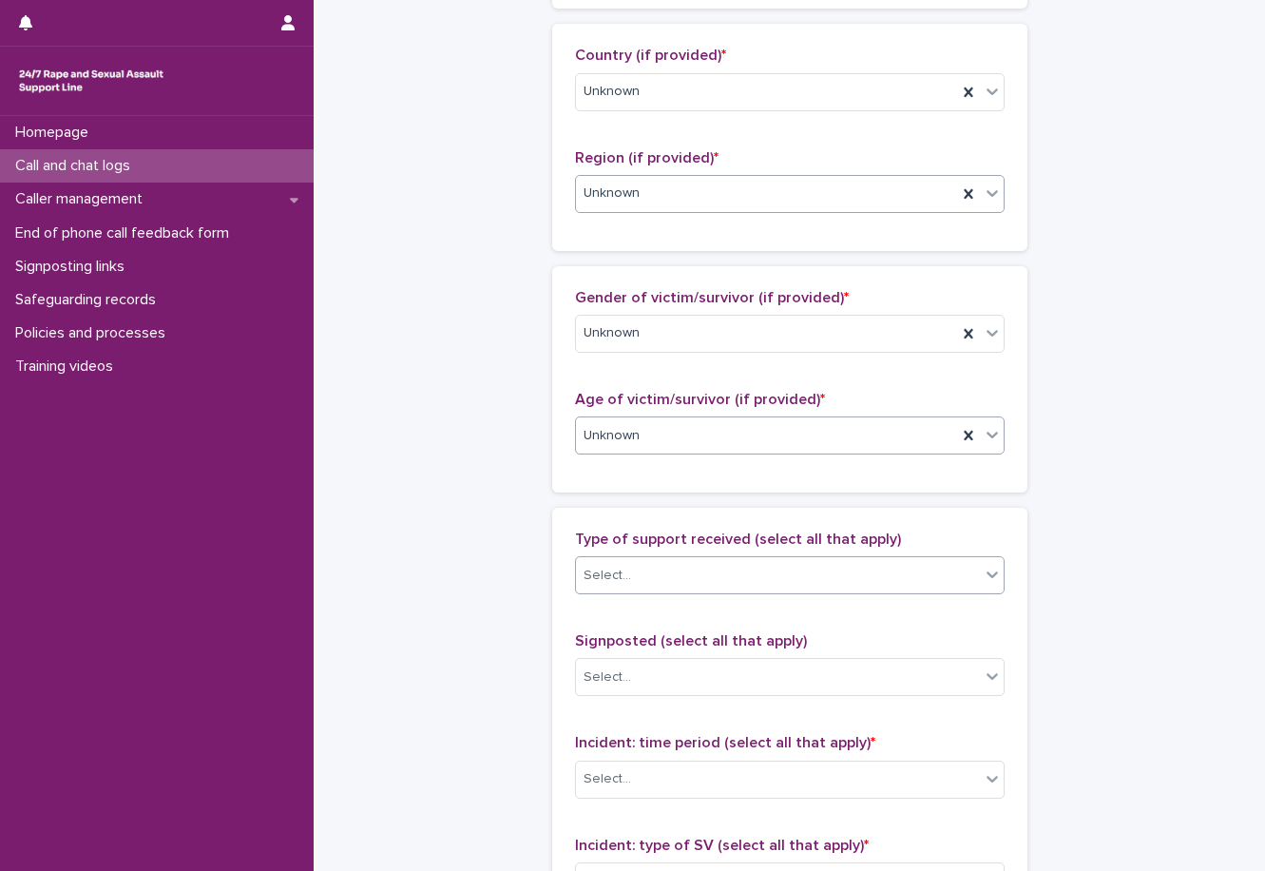
scroll to position [761, 0]
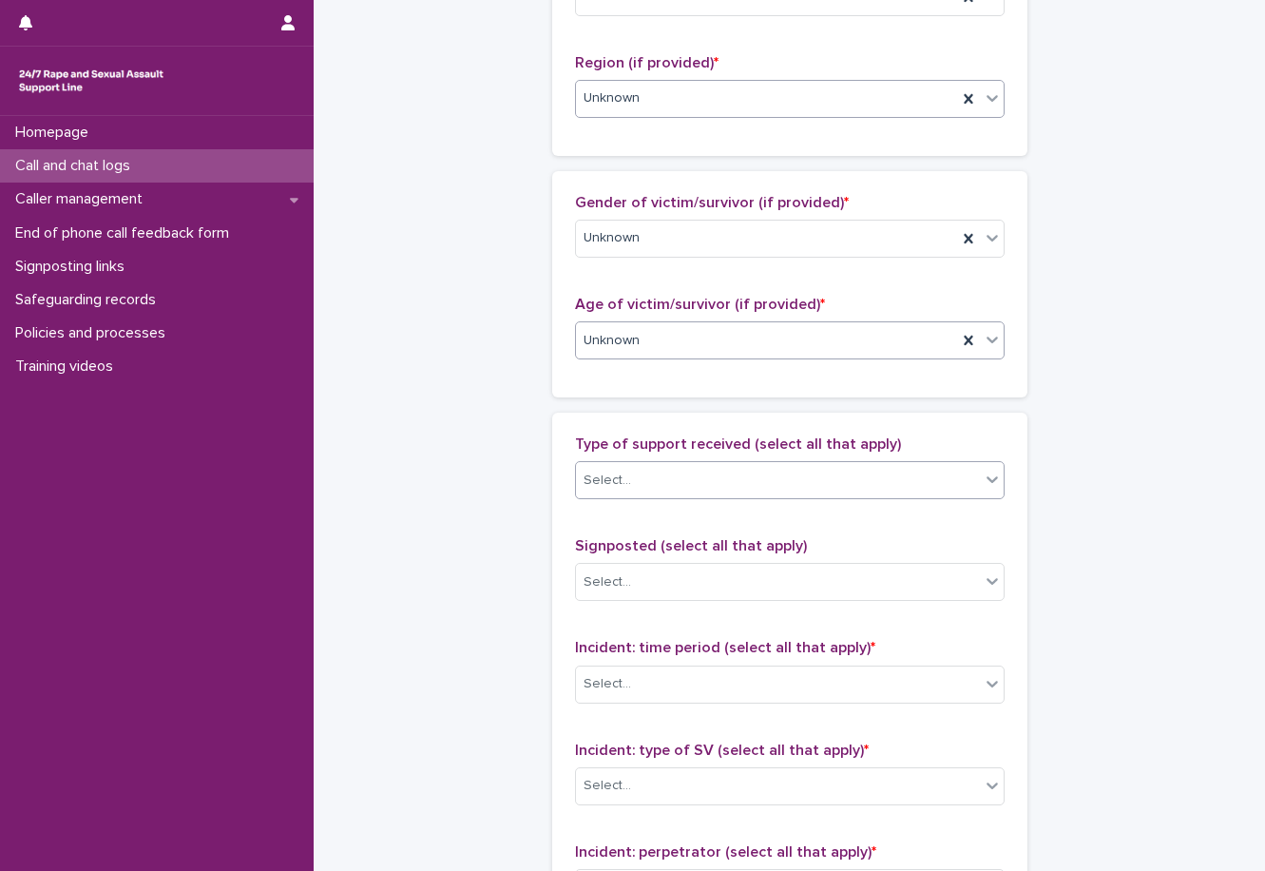
click at [650, 483] on div "Select..." at bounding box center [778, 480] width 404 height 31
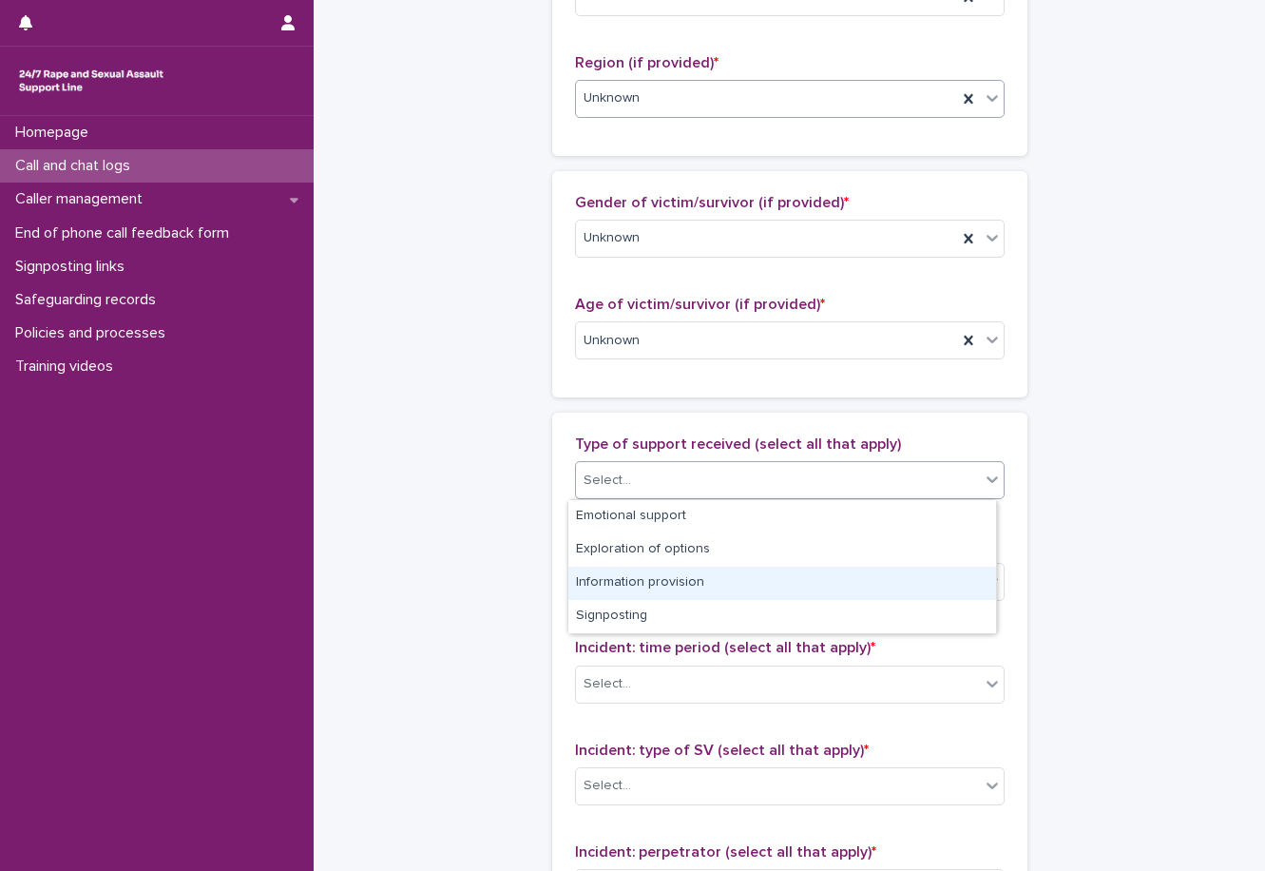
click at [661, 587] on div "Information provision" at bounding box center [783, 583] width 428 height 33
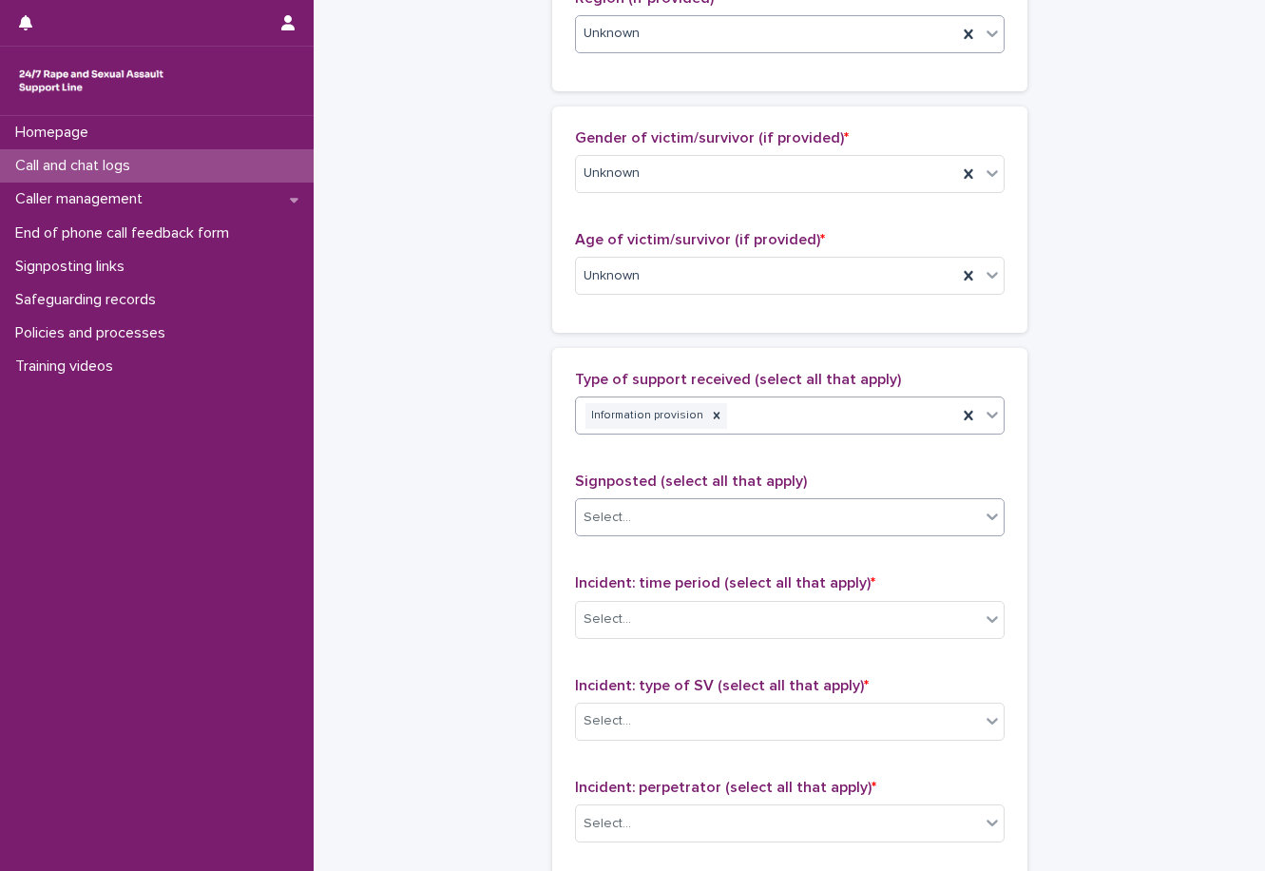
scroll to position [856, 0]
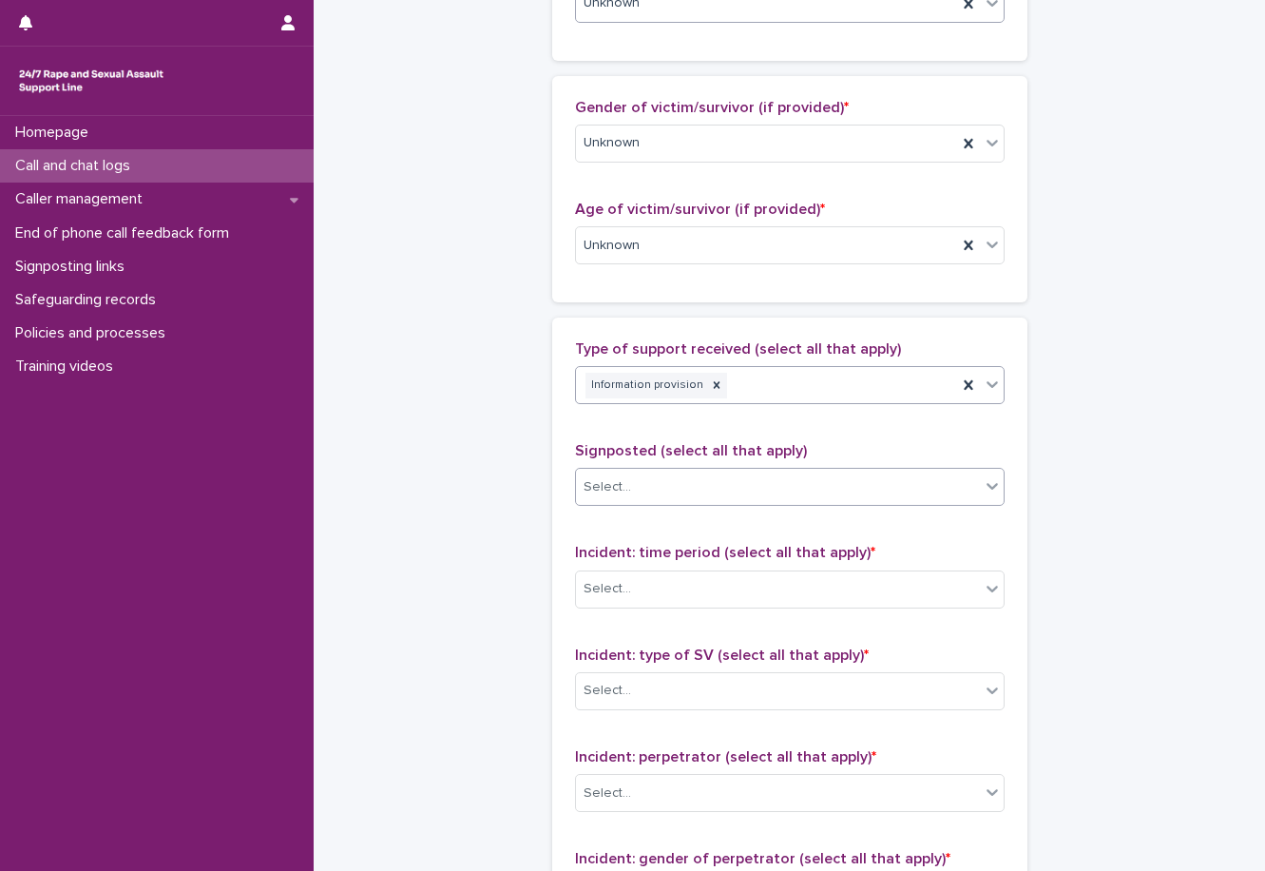
click at [658, 485] on div "Select..." at bounding box center [778, 487] width 404 height 31
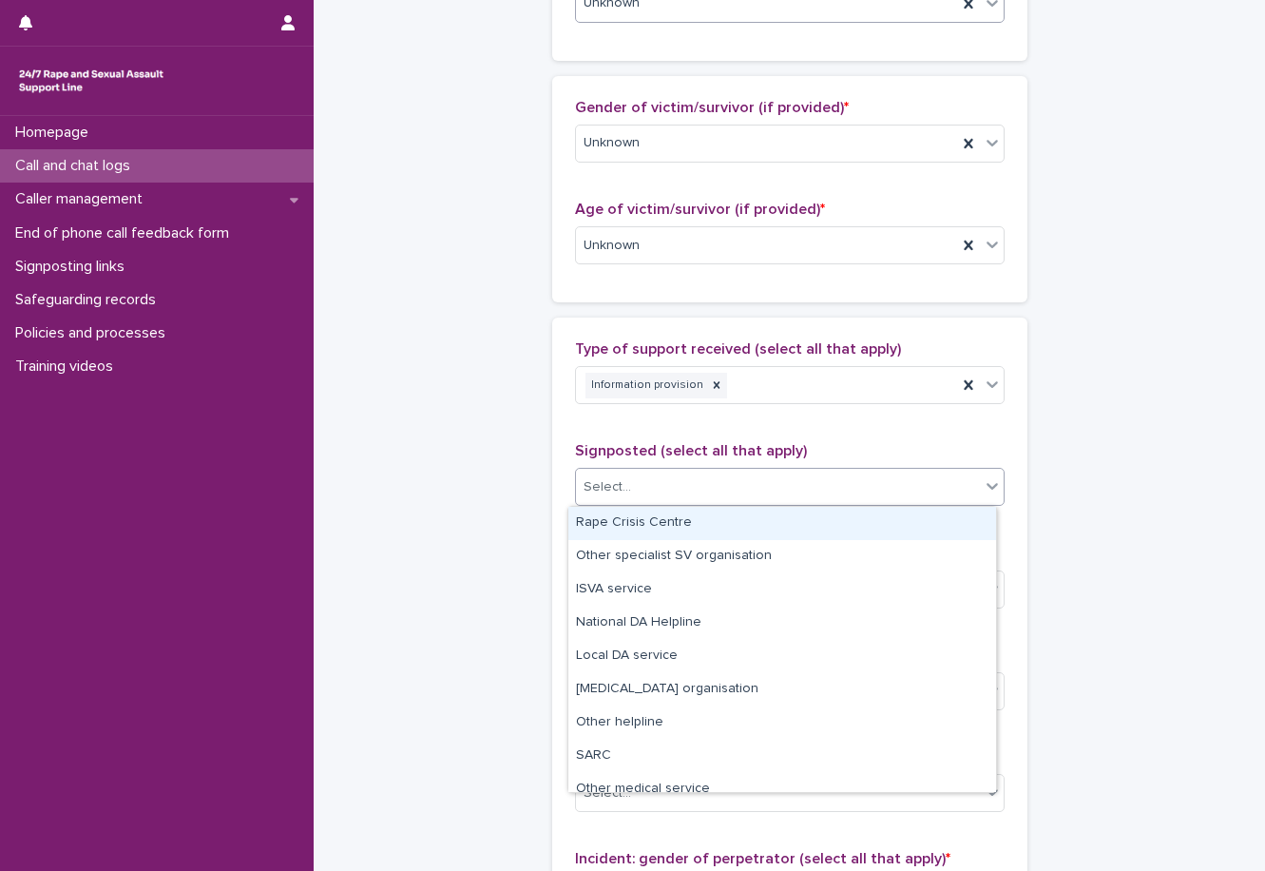
click at [689, 465] on div "Signposted (select all that apply) option Rape Crisis Centre focused, 1 of 12. …" at bounding box center [790, 481] width 430 height 79
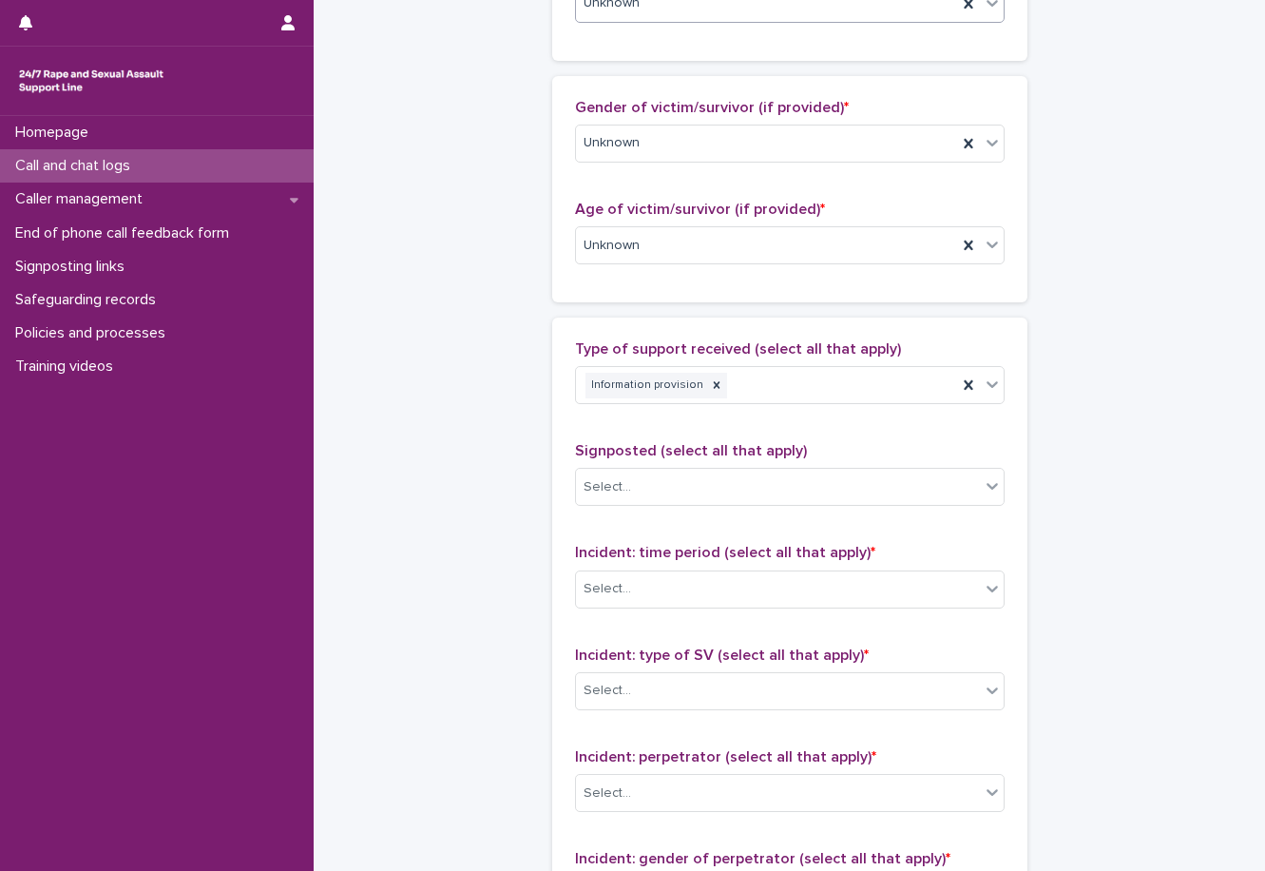
scroll to position [951, 0]
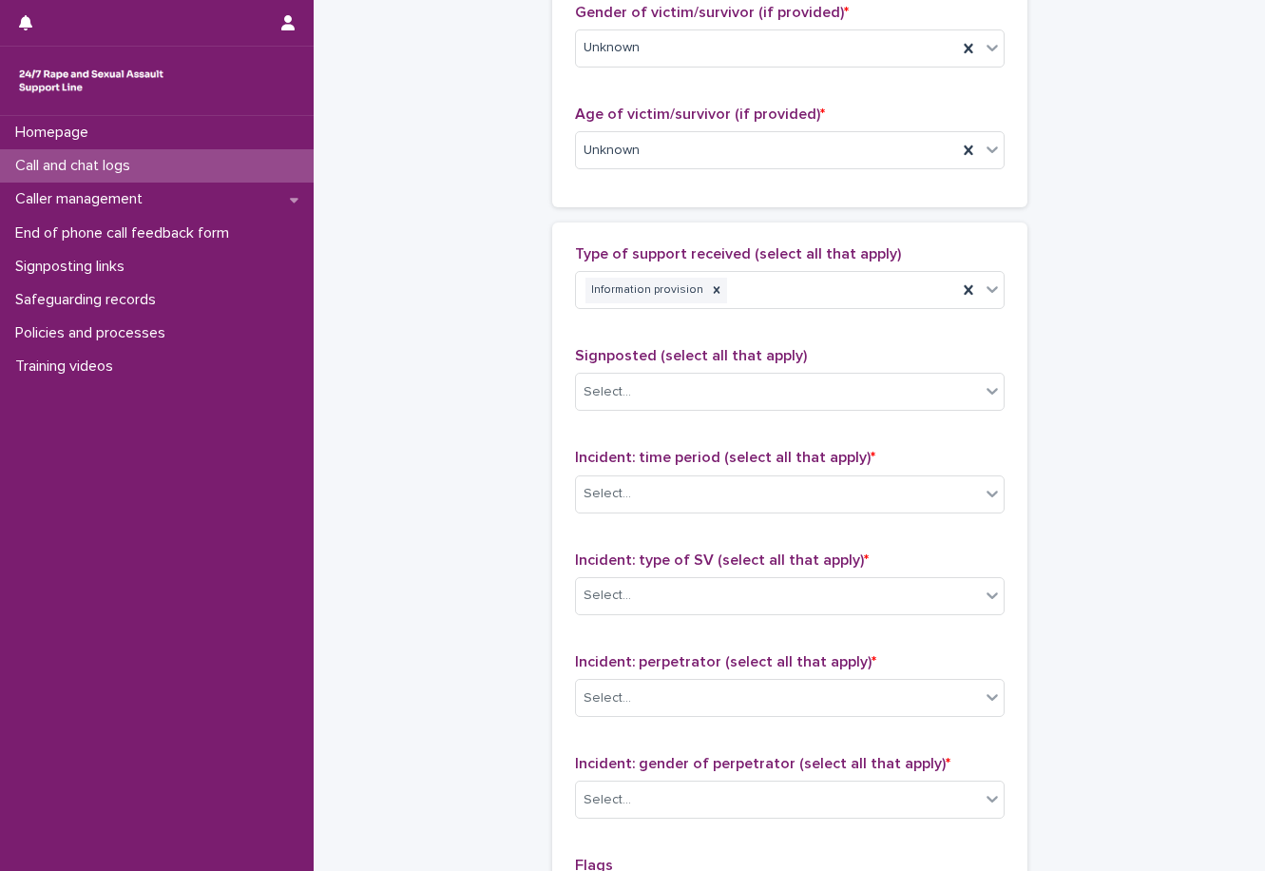
click at [667, 514] on div "Incident: time period (select all that apply) * Select..." at bounding box center [790, 488] width 430 height 79
click at [667, 508] on div "Select..." at bounding box center [778, 493] width 404 height 31
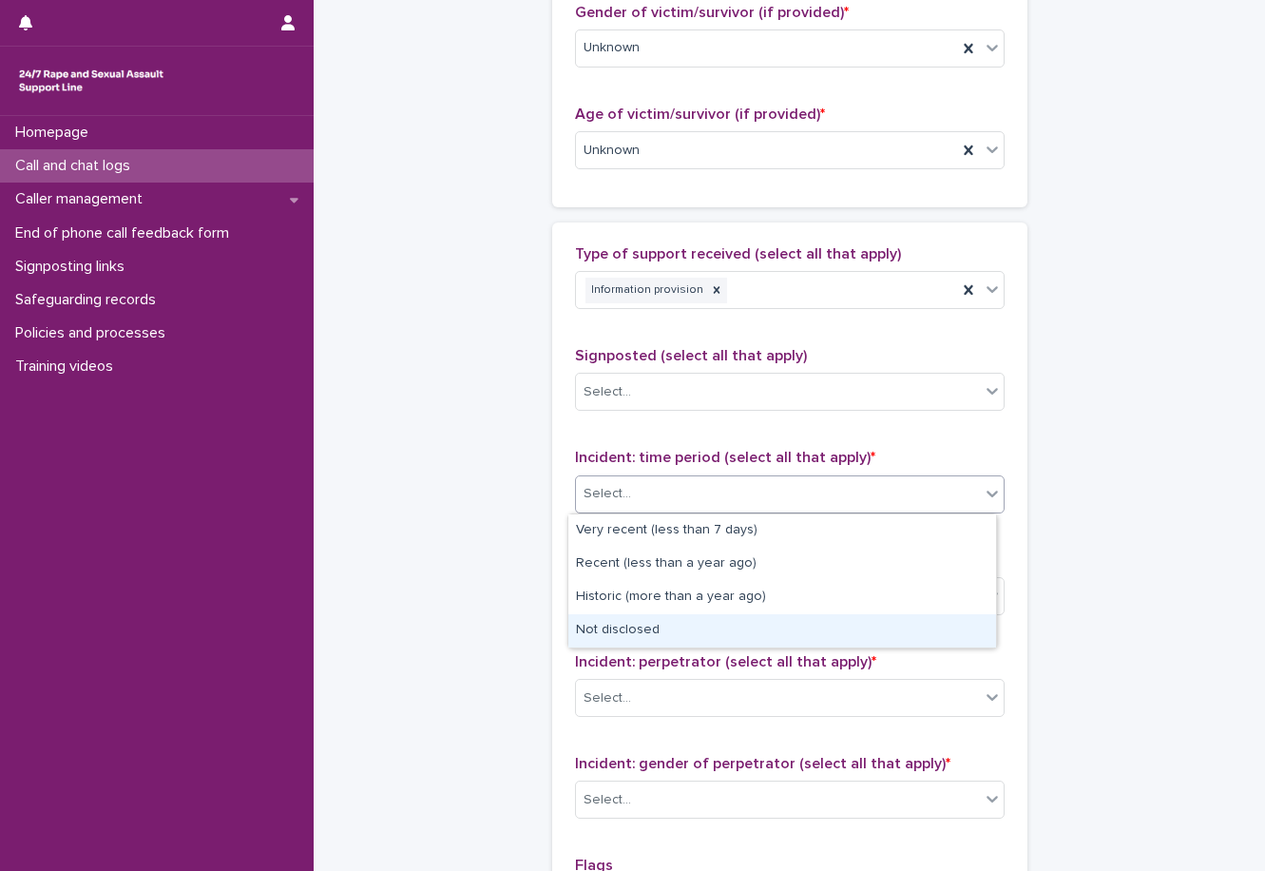
click at [660, 628] on div "Not disclosed" at bounding box center [783, 630] width 428 height 33
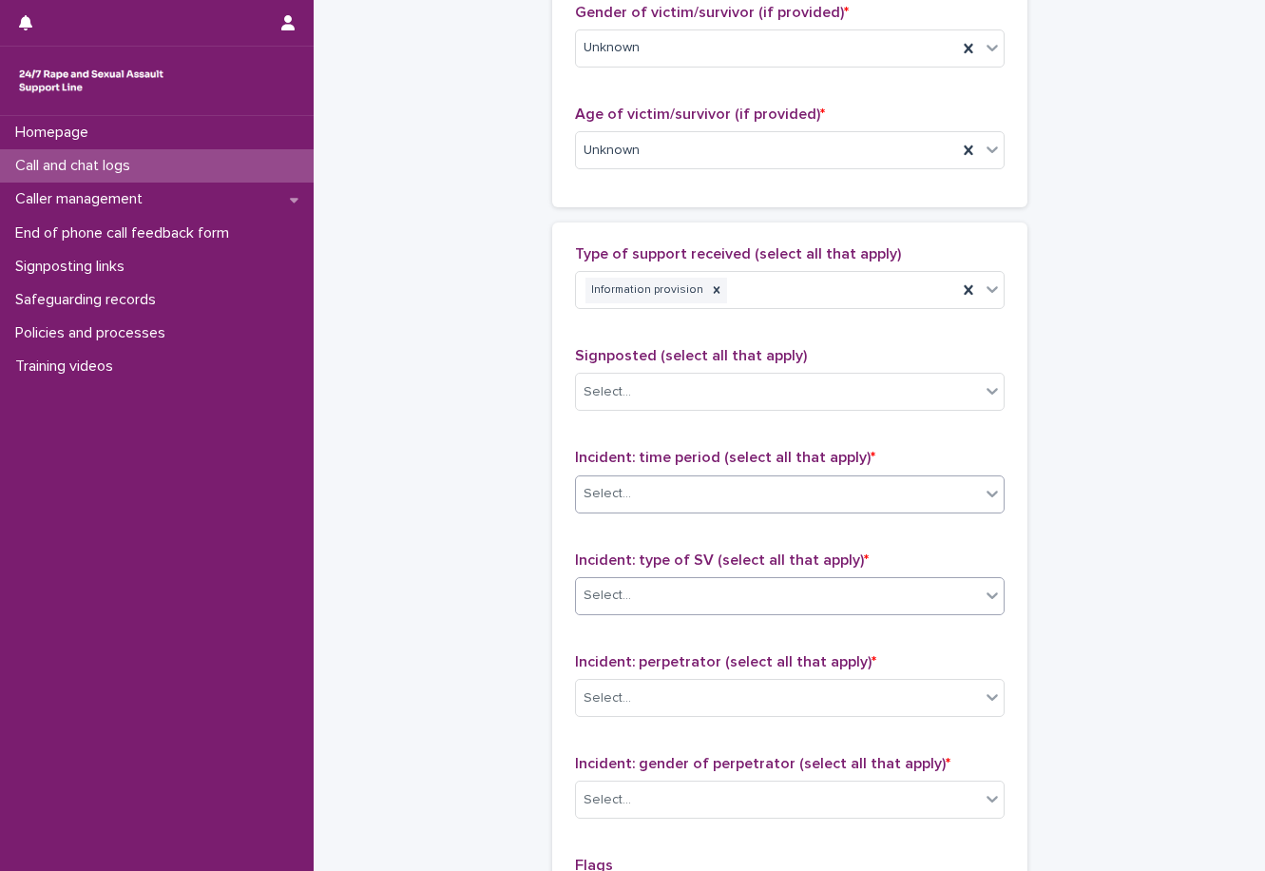
click at [672, 587] on div "Select..." at bounding box center [778, 595] width 404 height 31
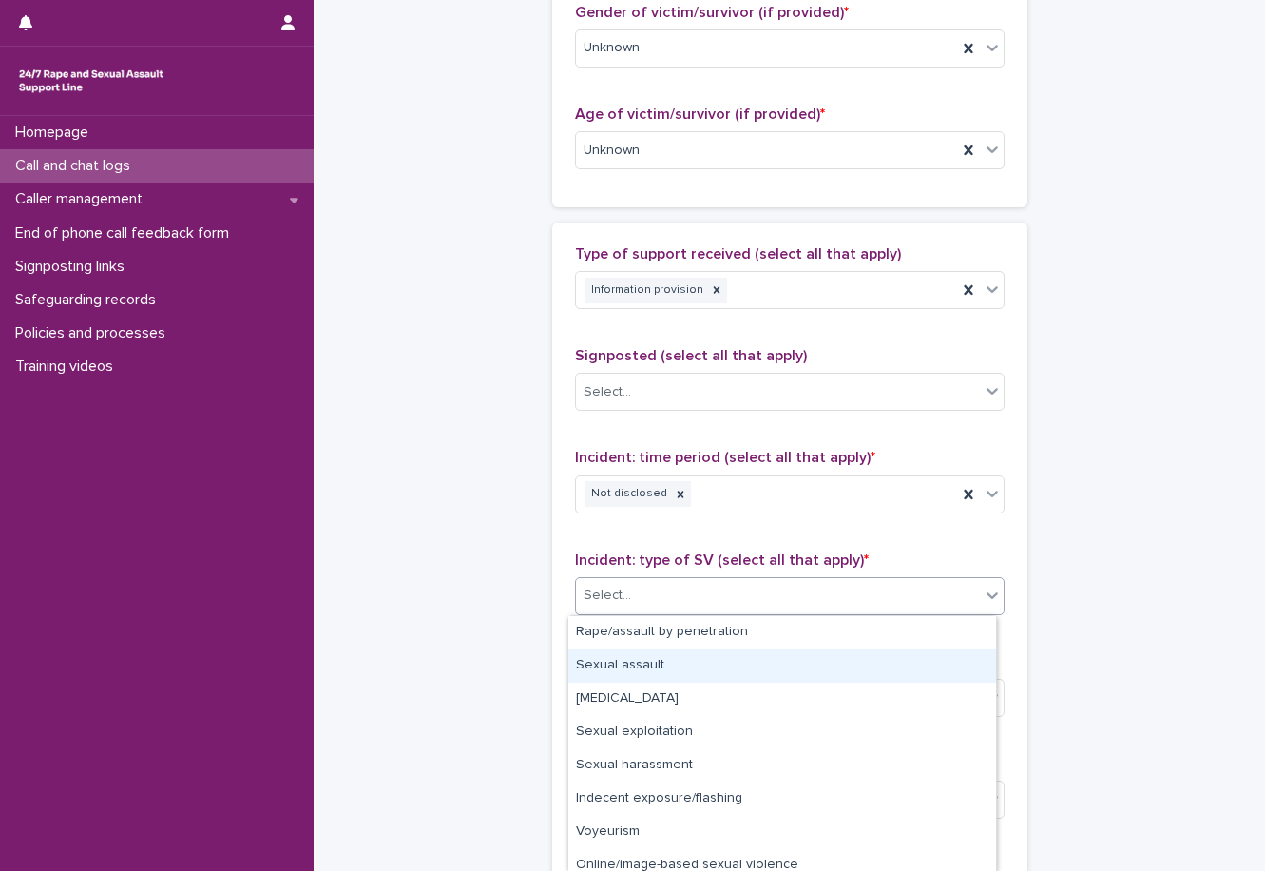
scroll to position [77, 0]
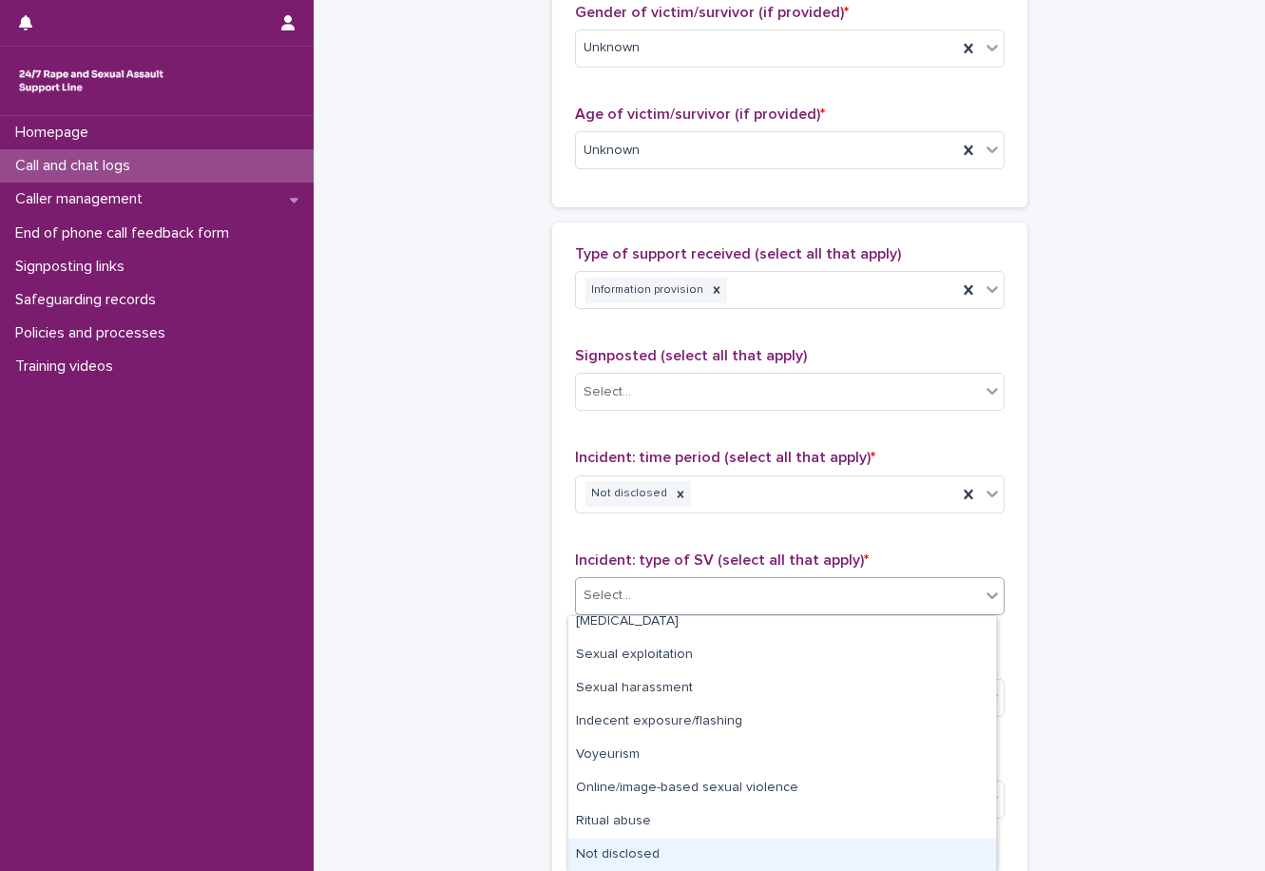
click at [684, 847] on div "Not disclosed" at bounding box center [783, 855] width 428 height 33
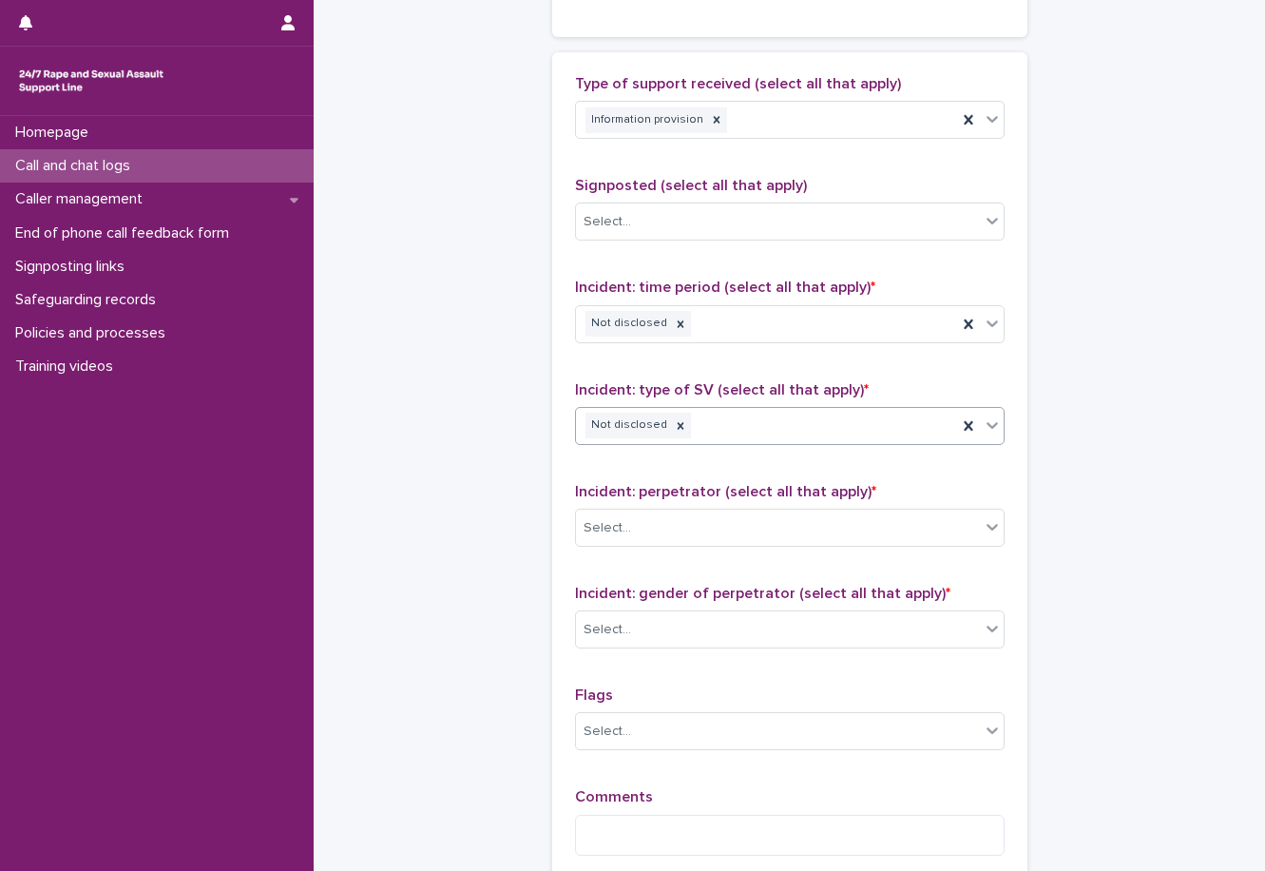
scroll to position [1141, 0]
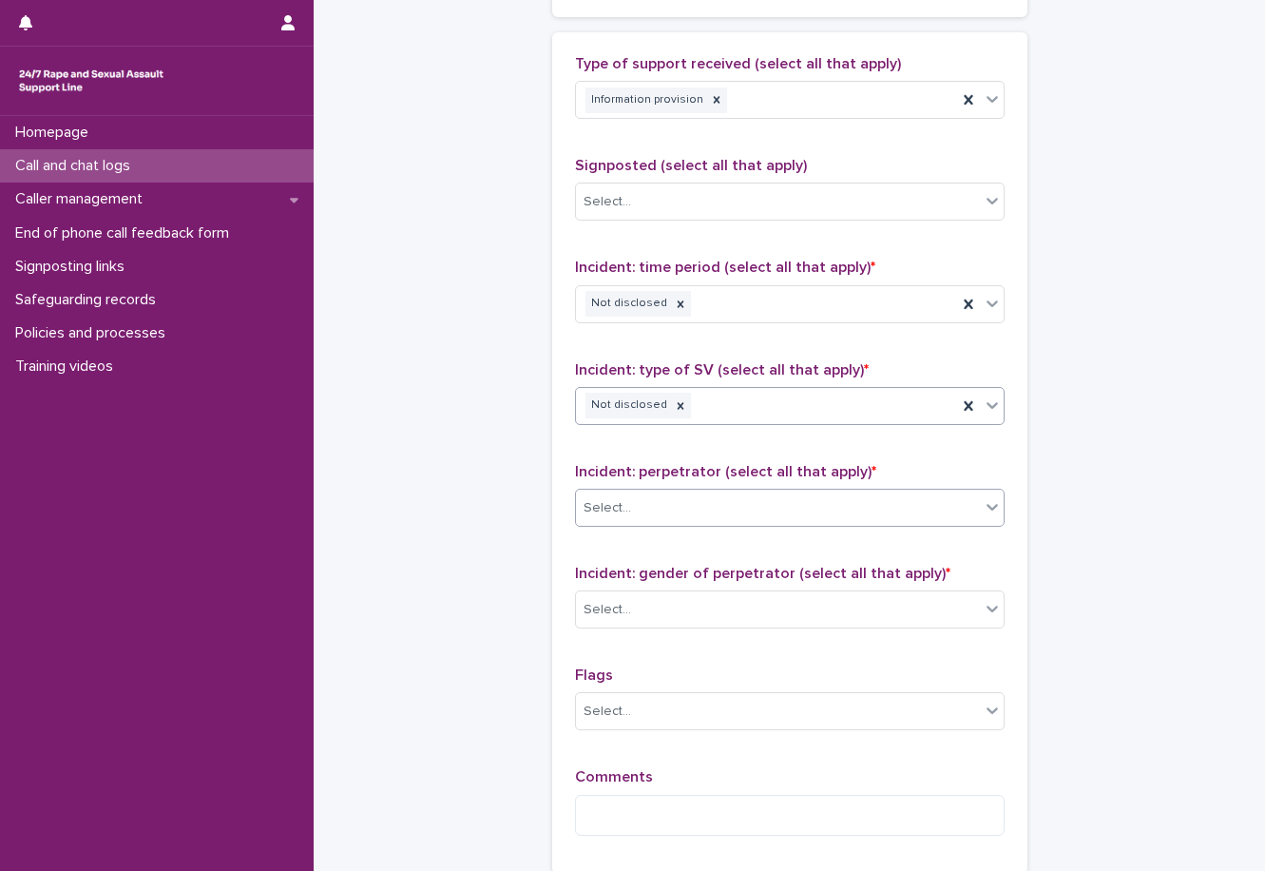
click at [663, 502] on div "Select..." at bounding box center [778, 507] width 404 height 31
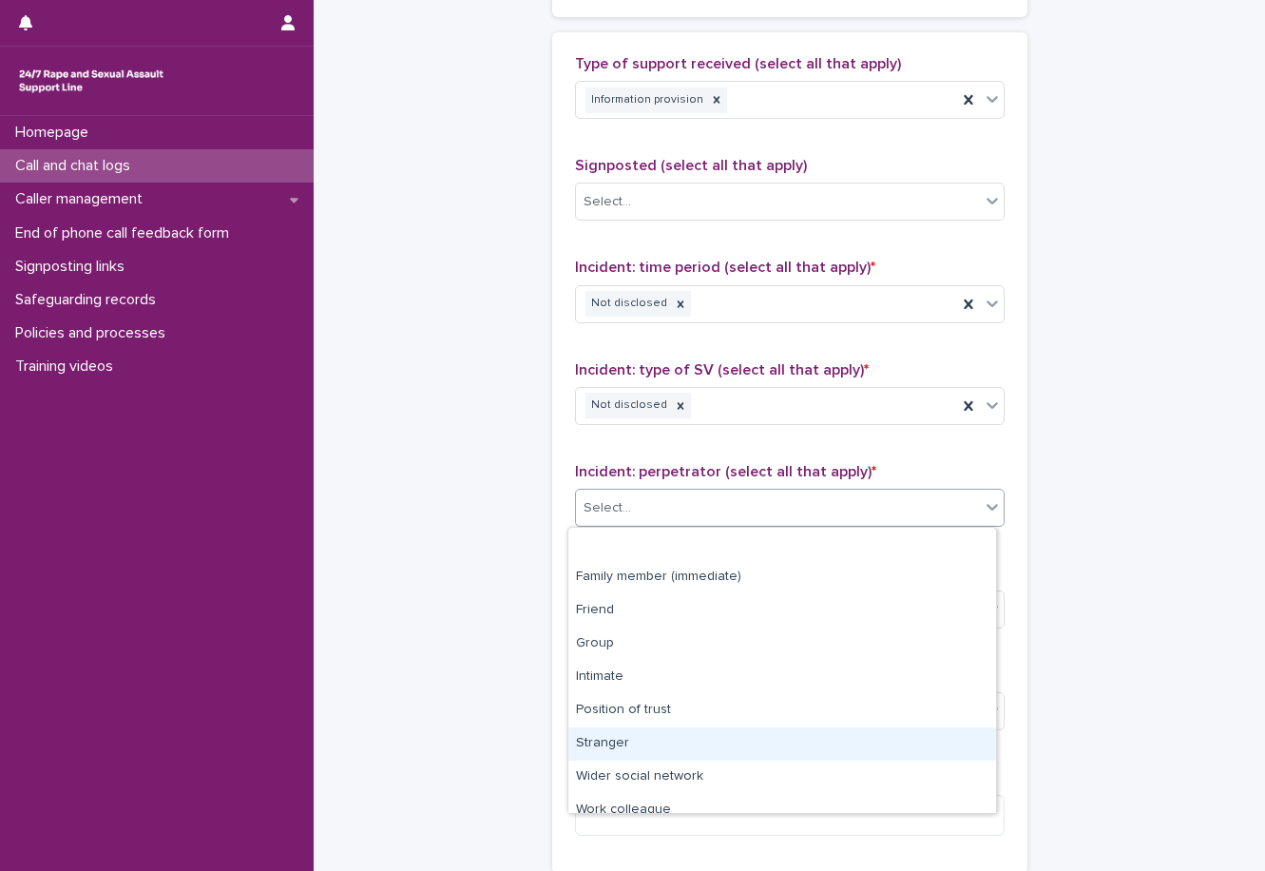
scroll to position [81, 0]
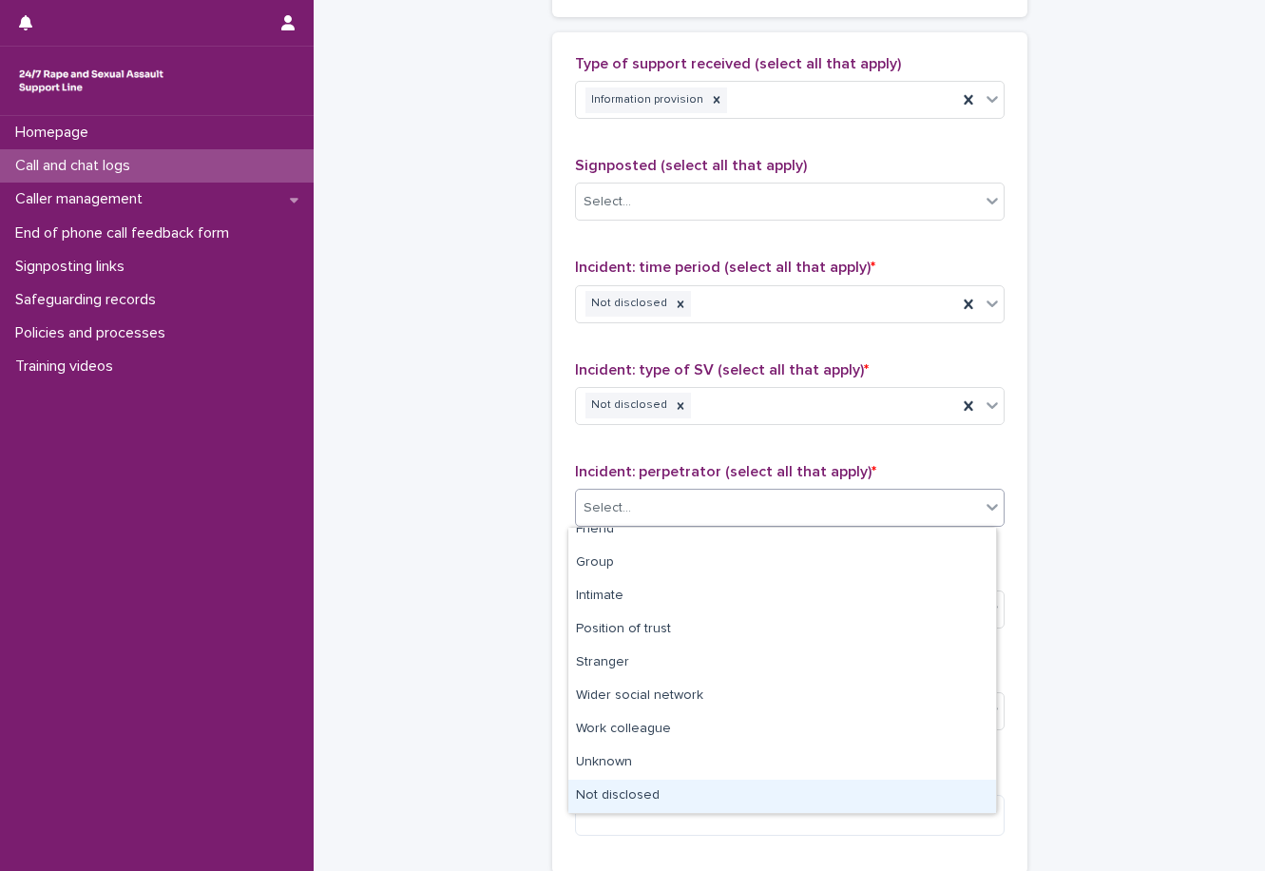
click at [655, 794] on div "Not disclosed" at bounding box center [783, 796] width 428 height 33
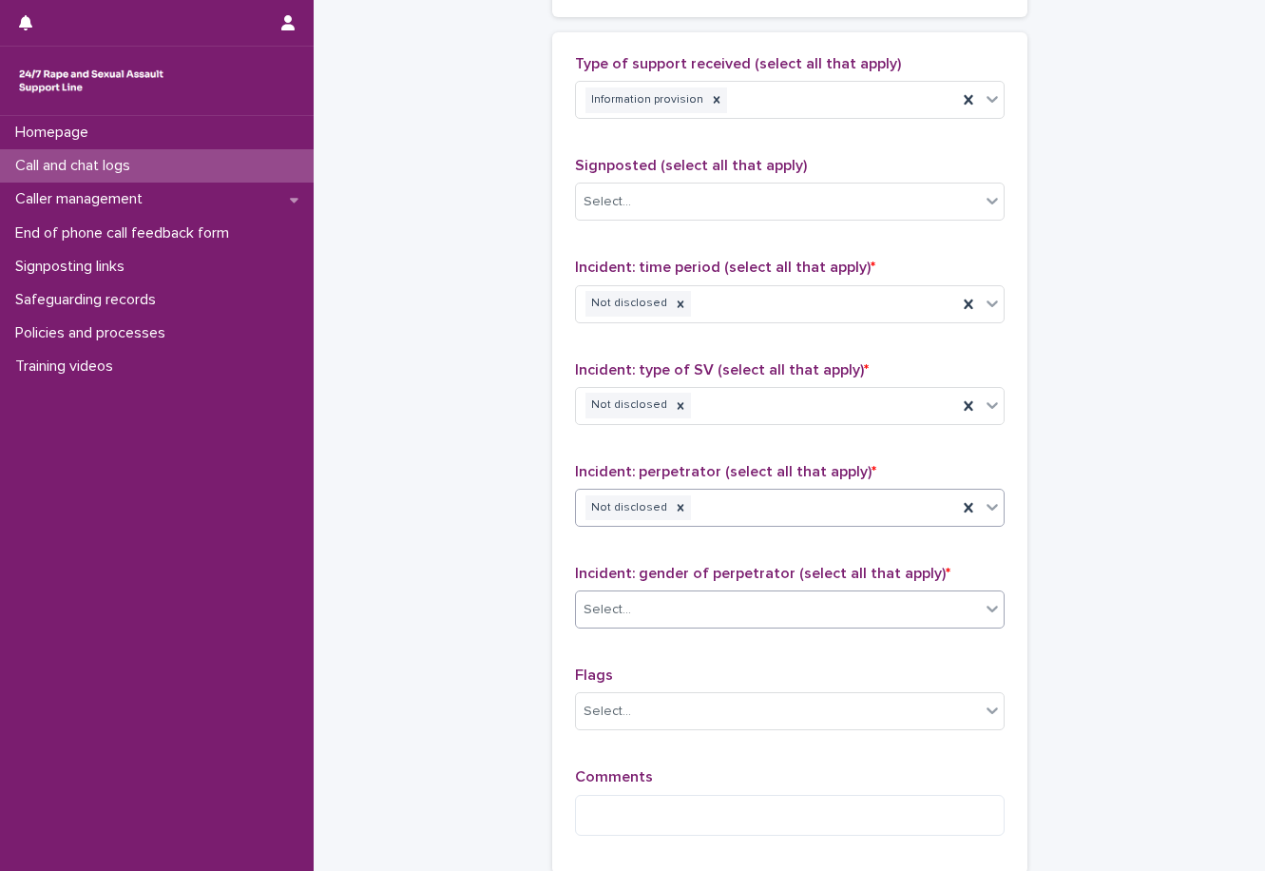
click at [676, 594] on div "Select..." at bounding box center [778, 609] width 404 height 31
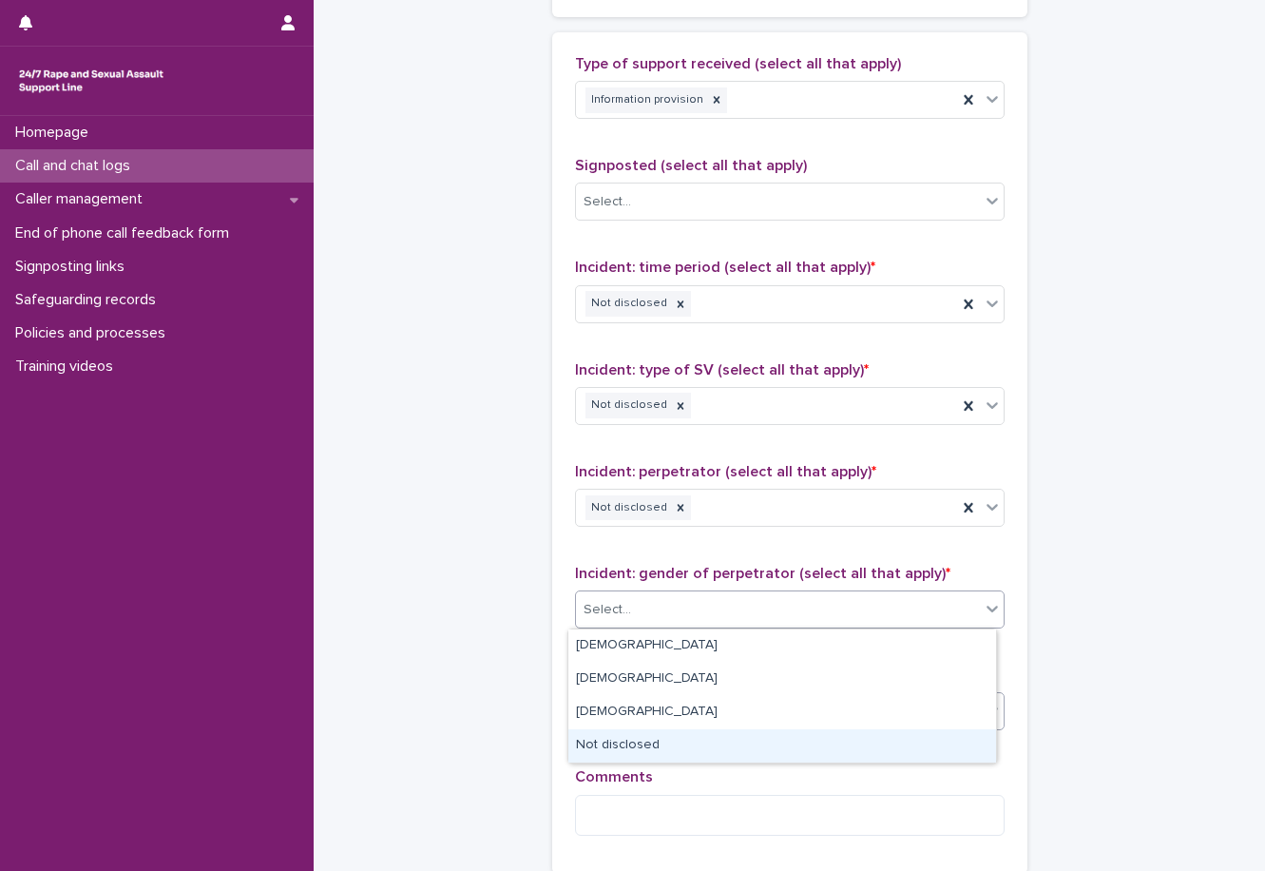
drag, startPoint x: 673, startPoint y: 618, endPoint x: 667, endPoint y: 723, distance: 105.7
click at [663, 738] on div "Not disclosed" at bounding box center [783, 745] width 428 height 33
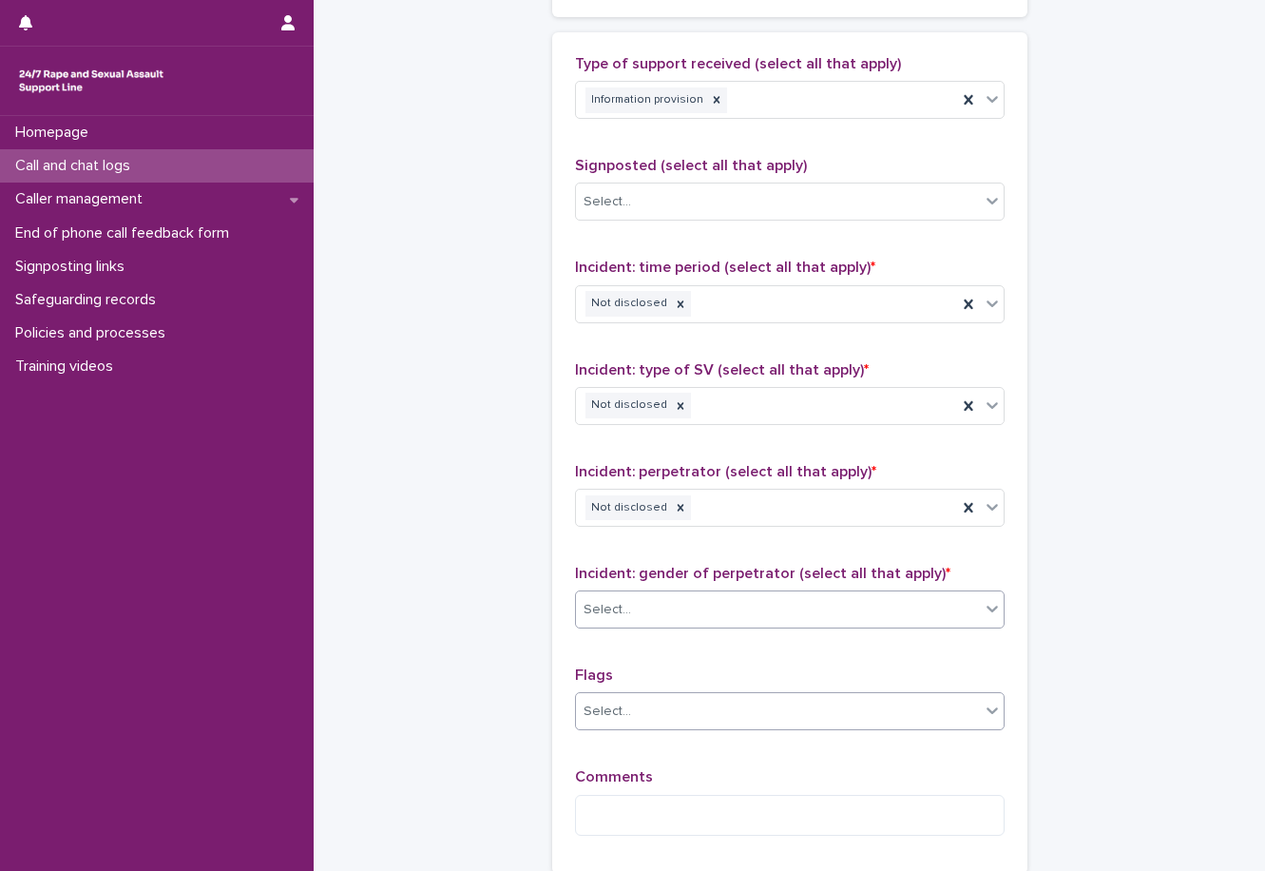
click at [668, 715] on div "Select..." at bounding box center [778, 711] width 404 height 31
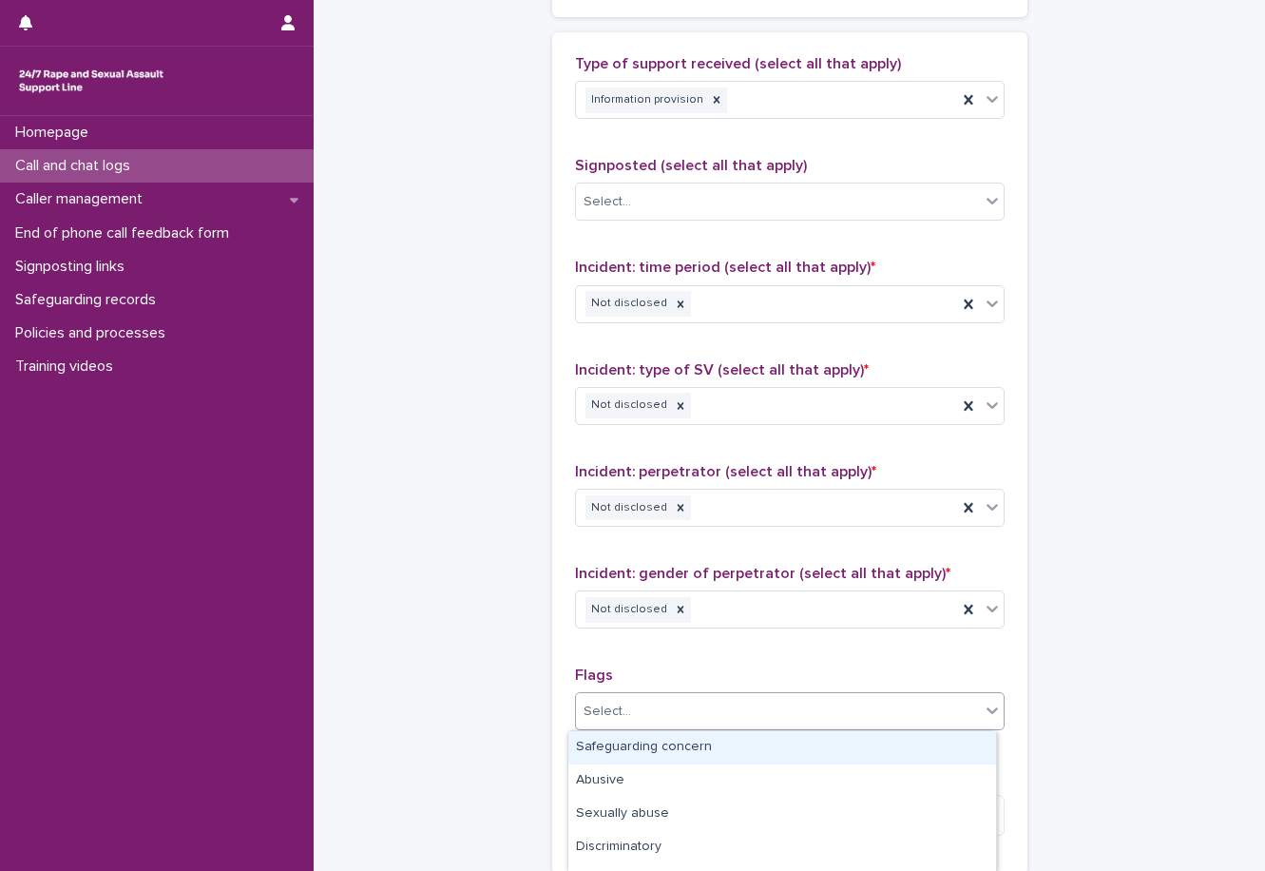
click at [704, 665] on div "Type of support received (select all that apply) Information provision Signpost…" at bounding box center [790, 453] width 430 height 796
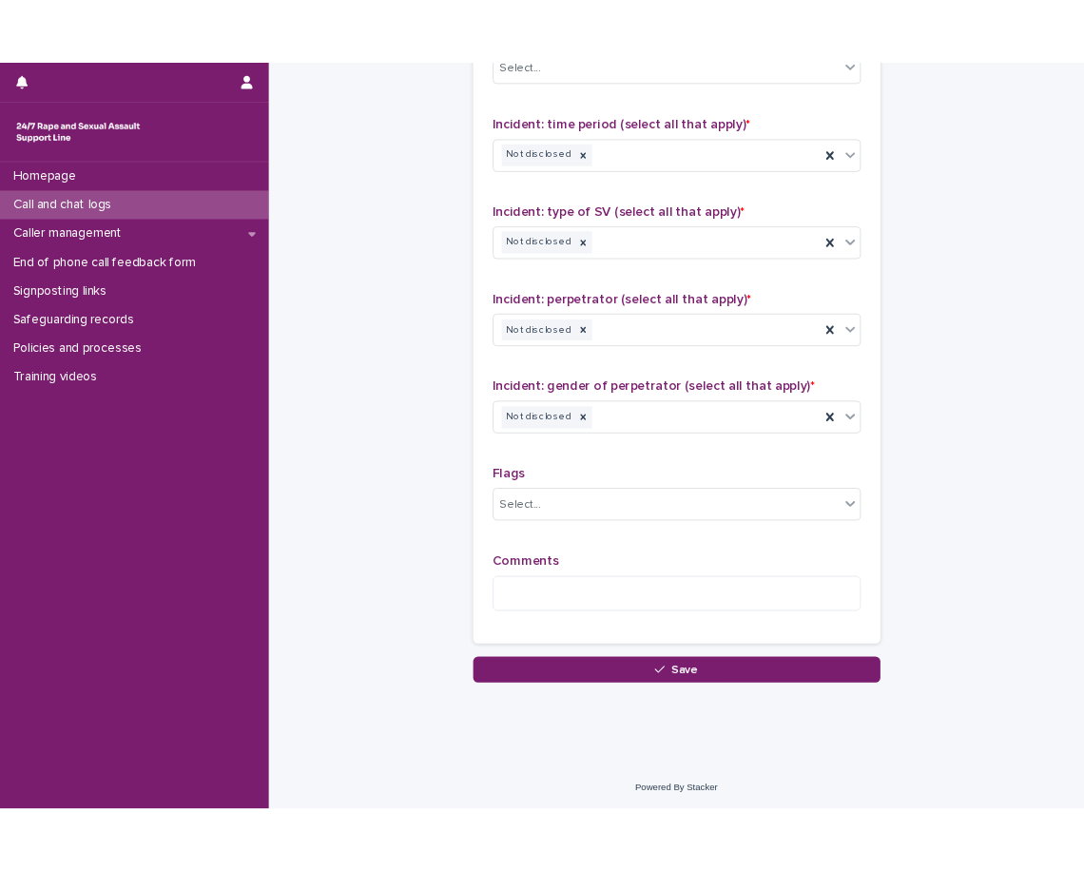
scroll to position [1338, 0]
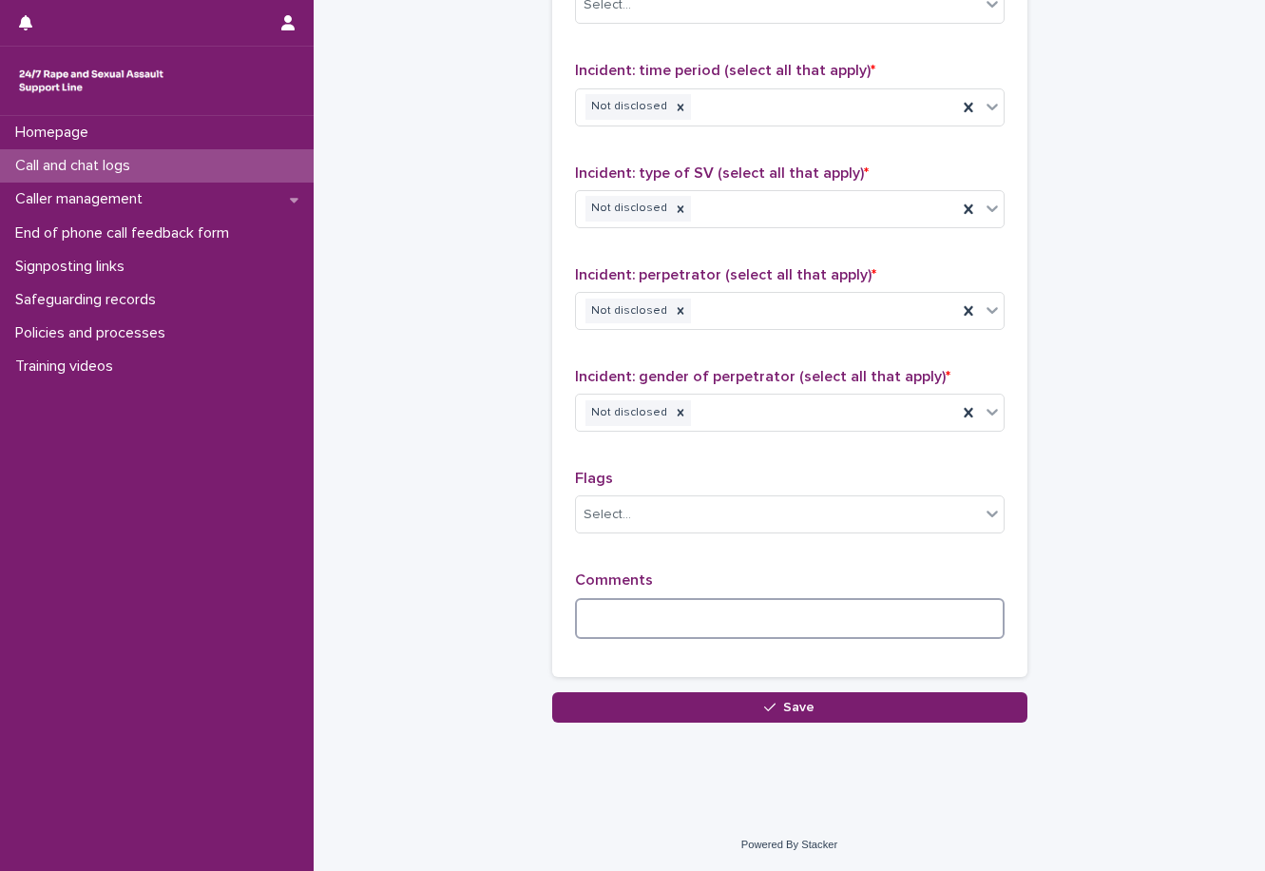
click at [602, 620] on textarea at bounding box center [790, 618] width 430 height 41
paste textarea "**********"
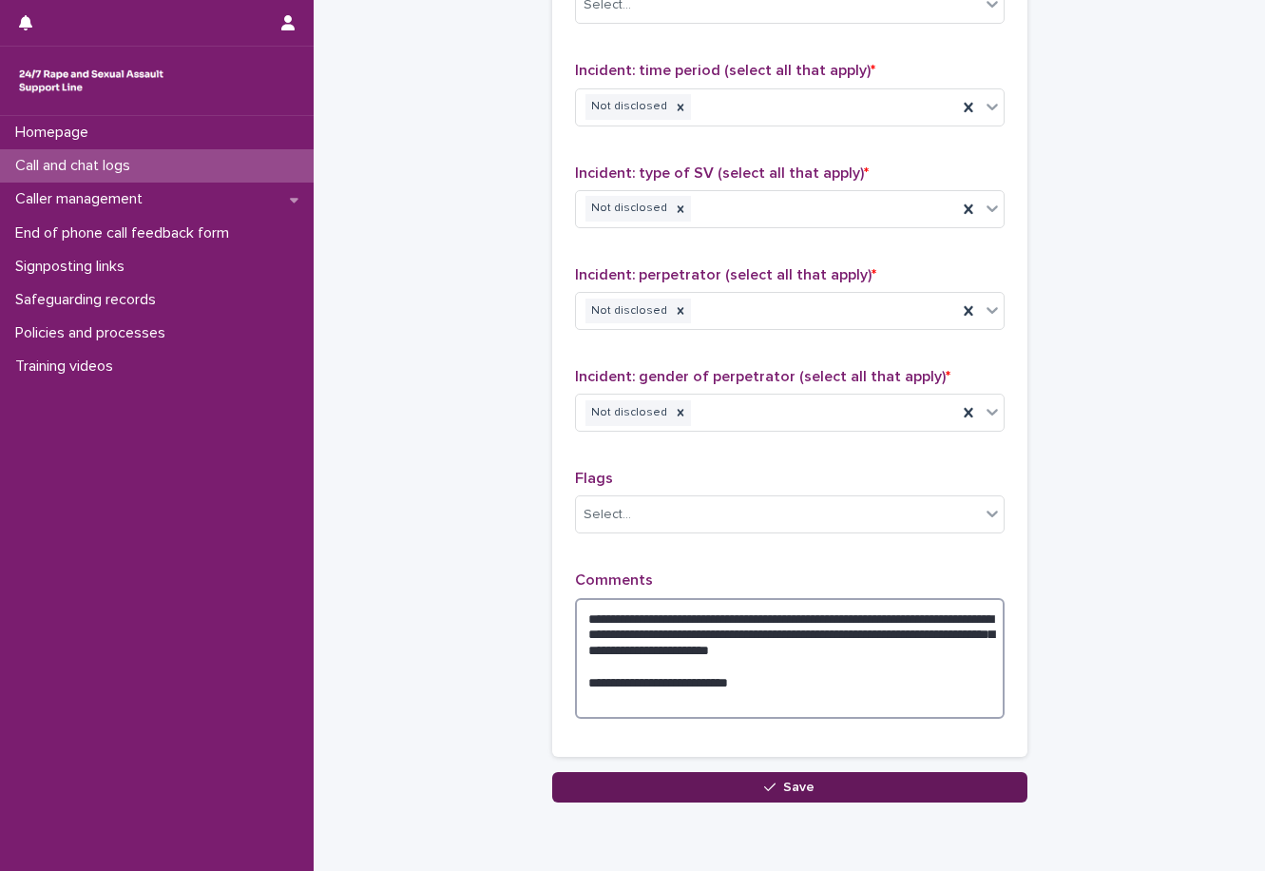
type textarea "**********"
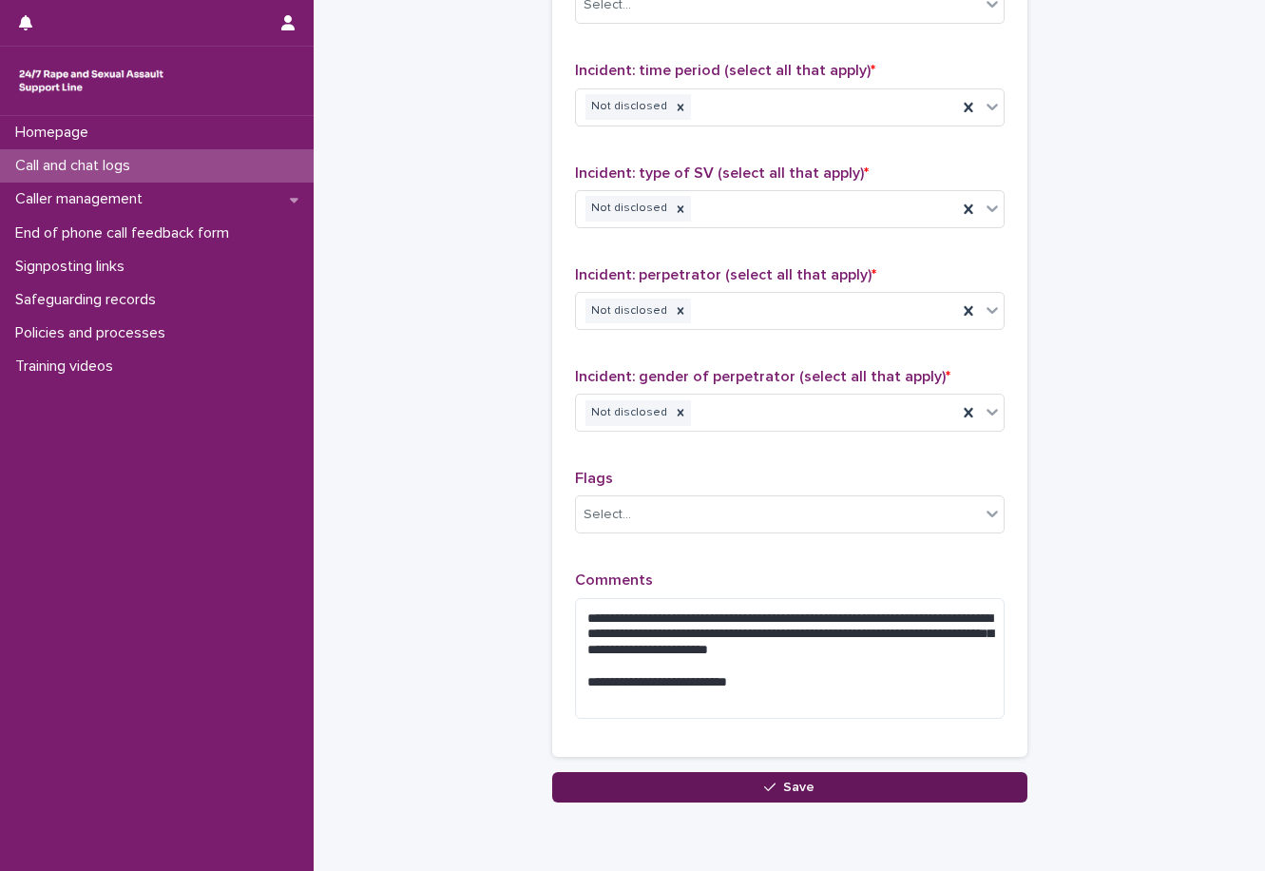
click at [914, 785] on button "Save" at bounding box center [789, 787] width 475 height 30
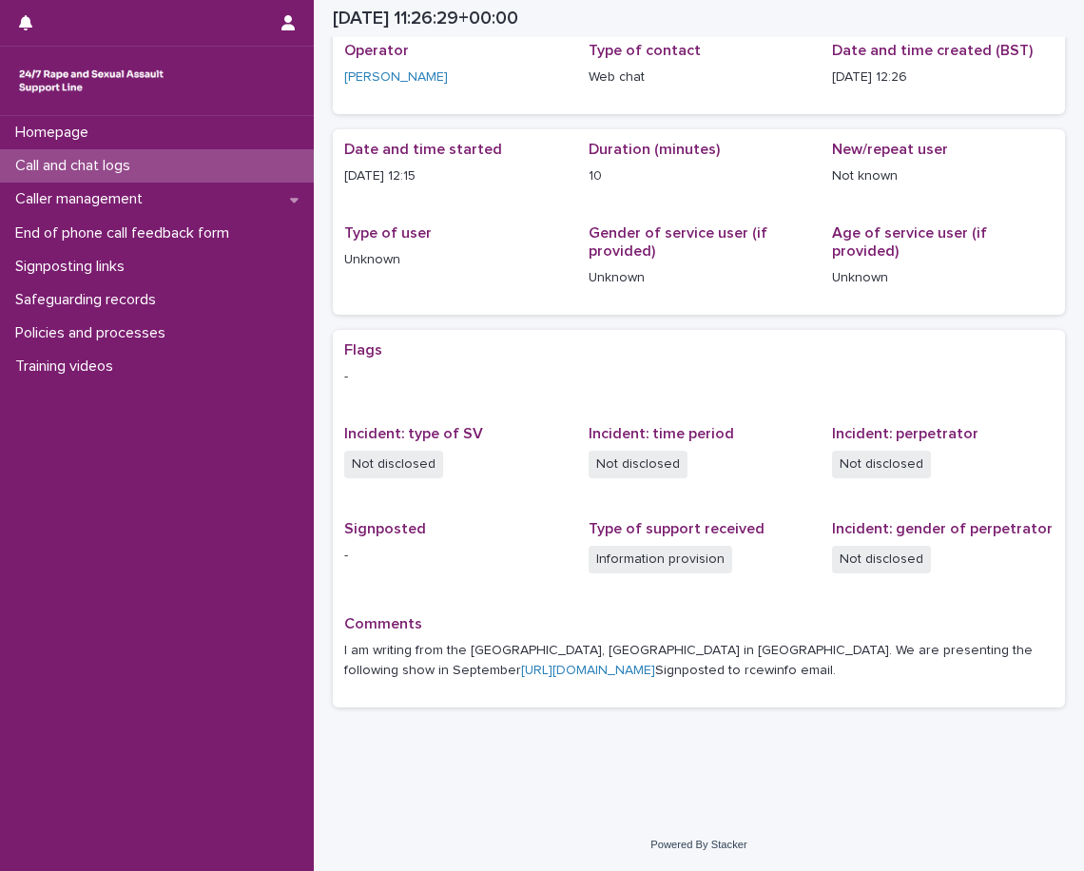
scroll to position [124, 0]
click at [655, 664] on link "[URL][DOMAIN_NAME]" at bounding box center [588, 670] width 134 height 13
